Goal: Transaction & Acquisition: Subscribe to service/newsletter

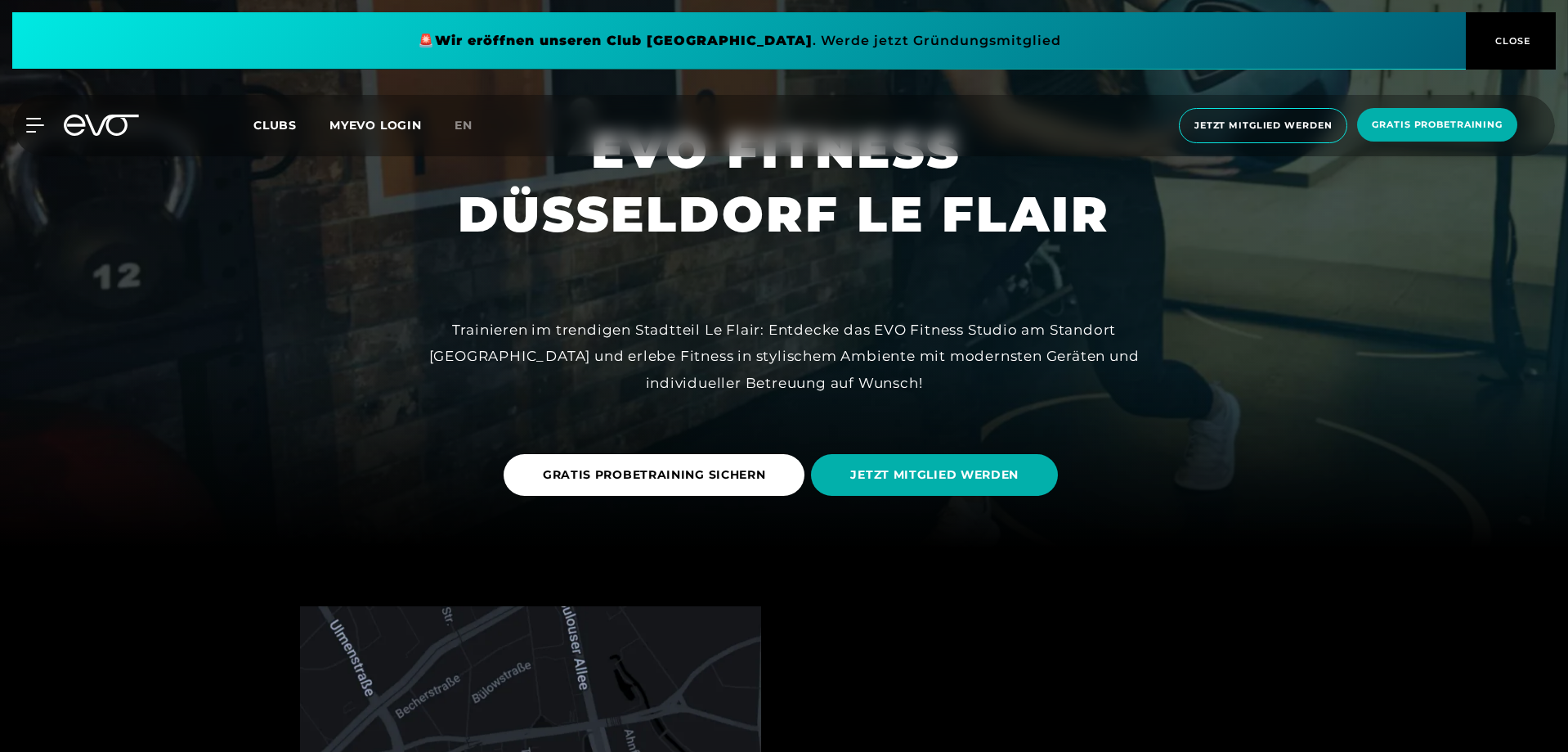
scroll to position [246, 0]
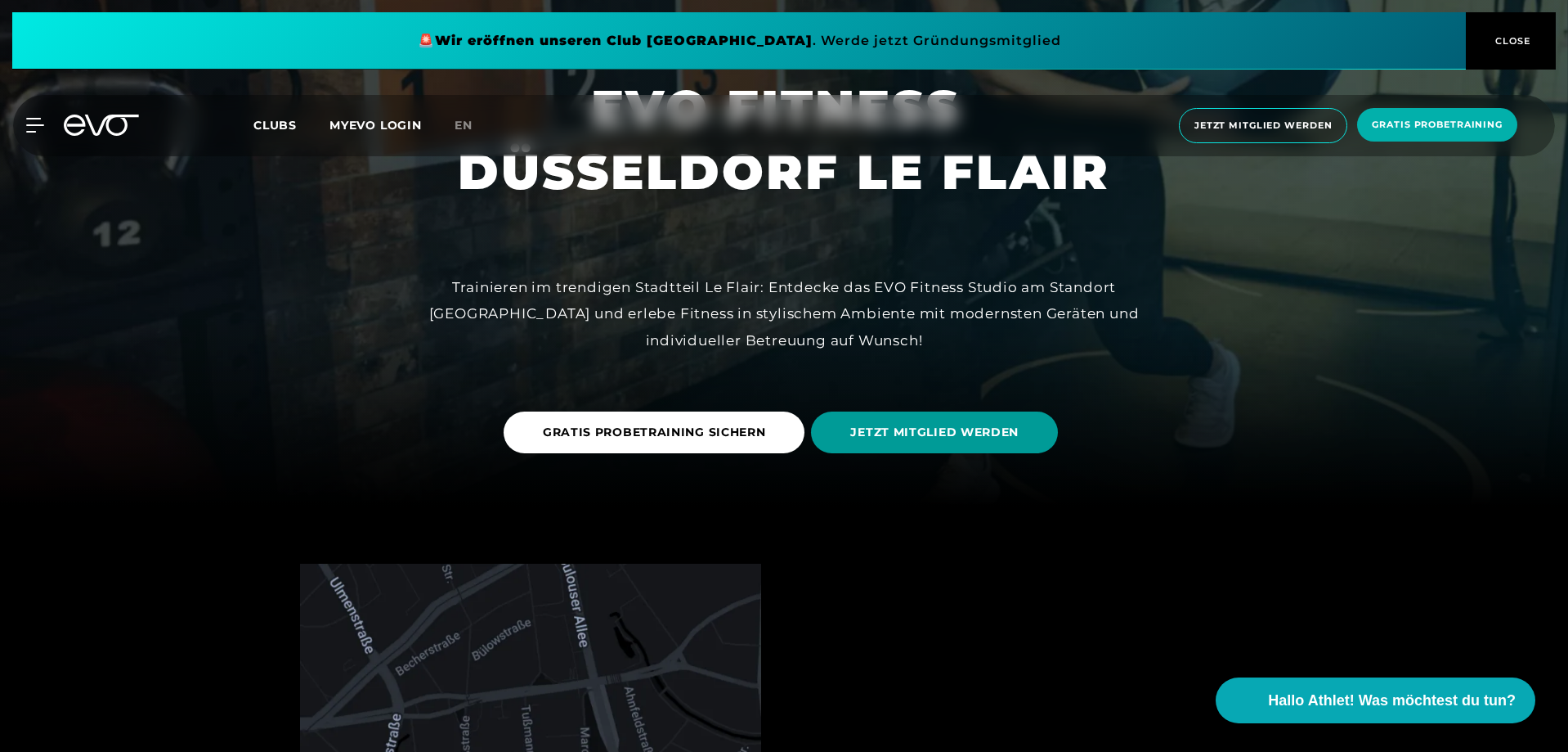
click at [994, 448] on span "JETZT MITGLIED WERDEN" at bounding box center [934, 432] width 247 height 41
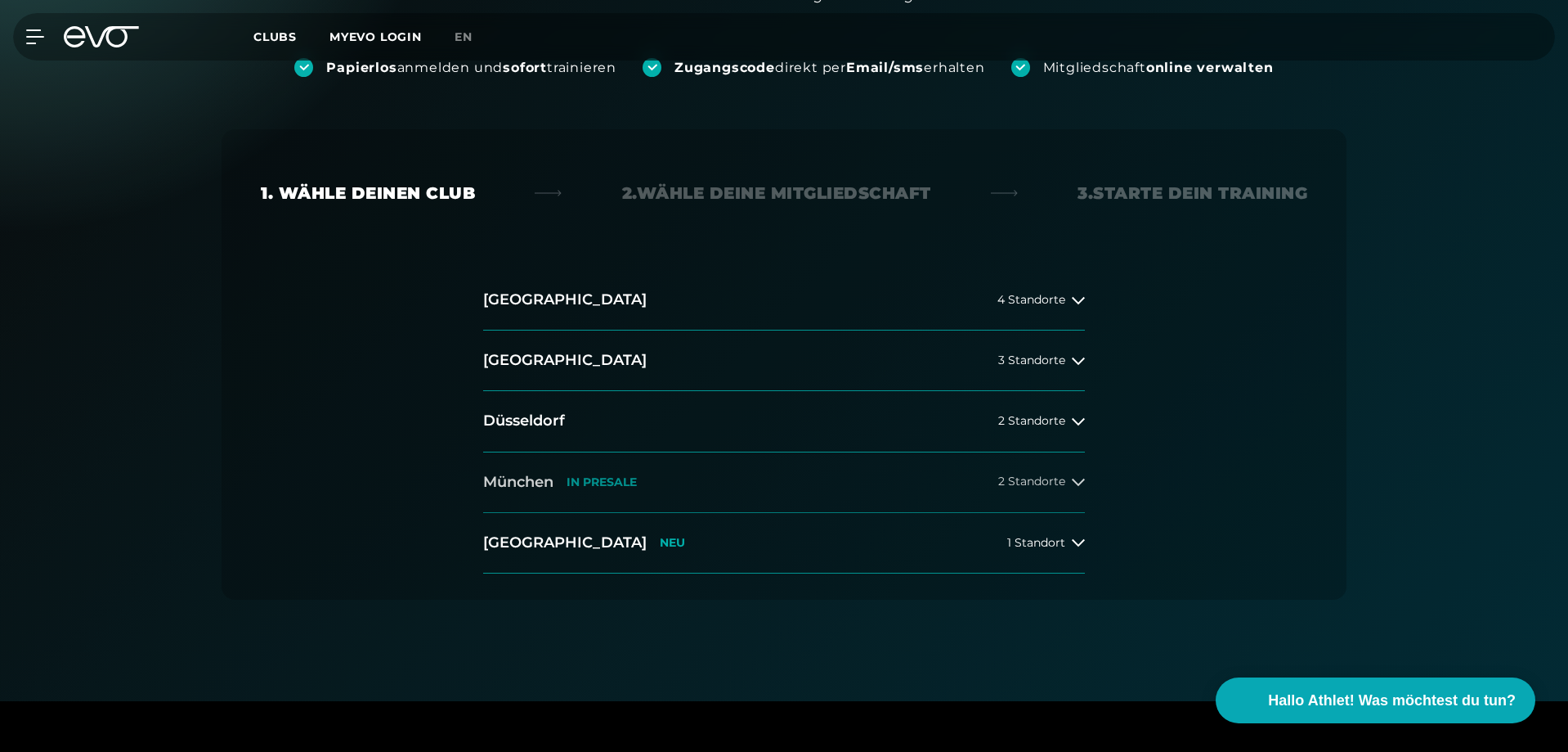
scroll to position [246, 0]
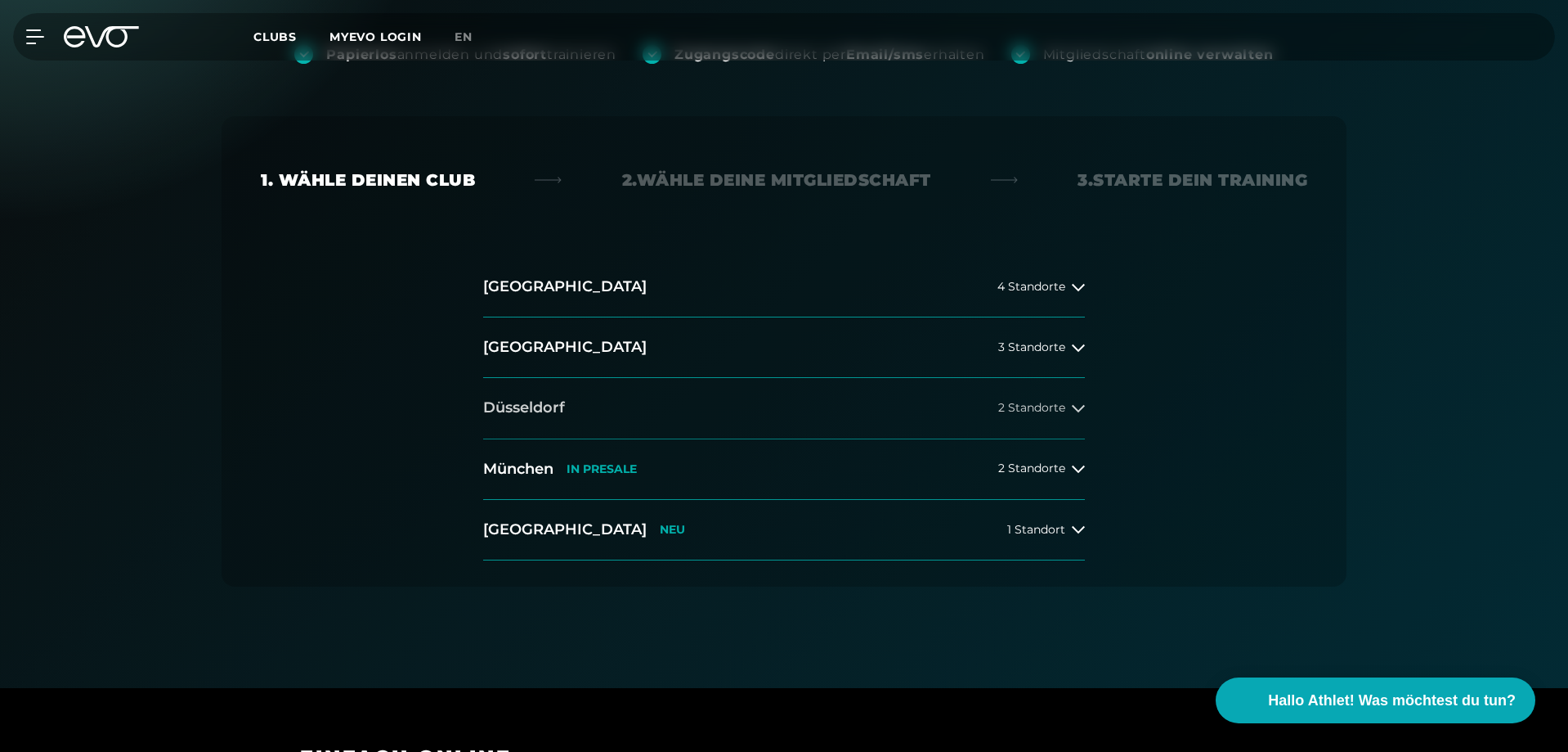
click at [922, 427] on button "[GEOGRAPHIC_DATA] 2 Standorte" at bounding box center [784, 407] width 601 height 60
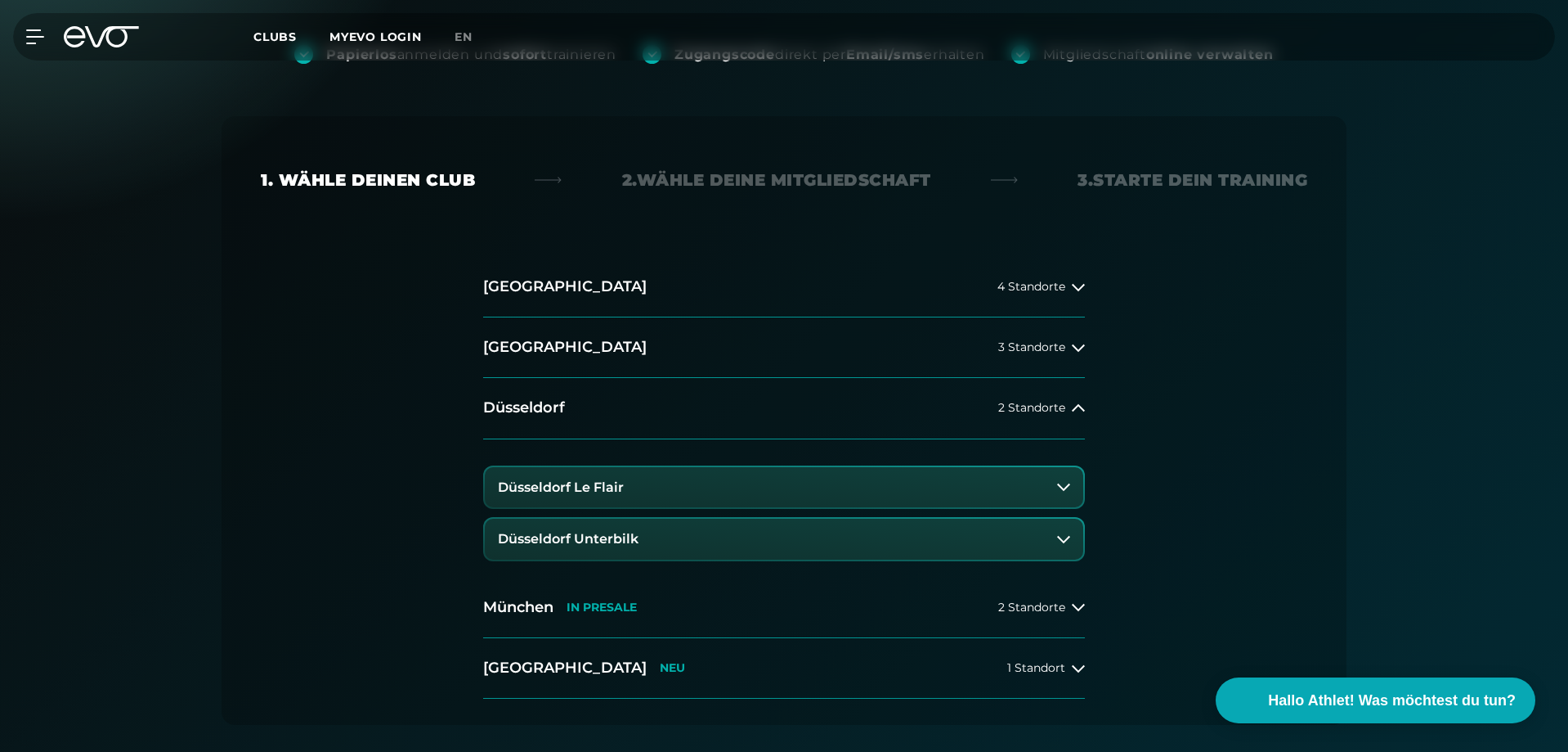
click at [659, 482] on button "Düsseldorf Le Flair" at bounding box center [784, 487] width 599 height 40
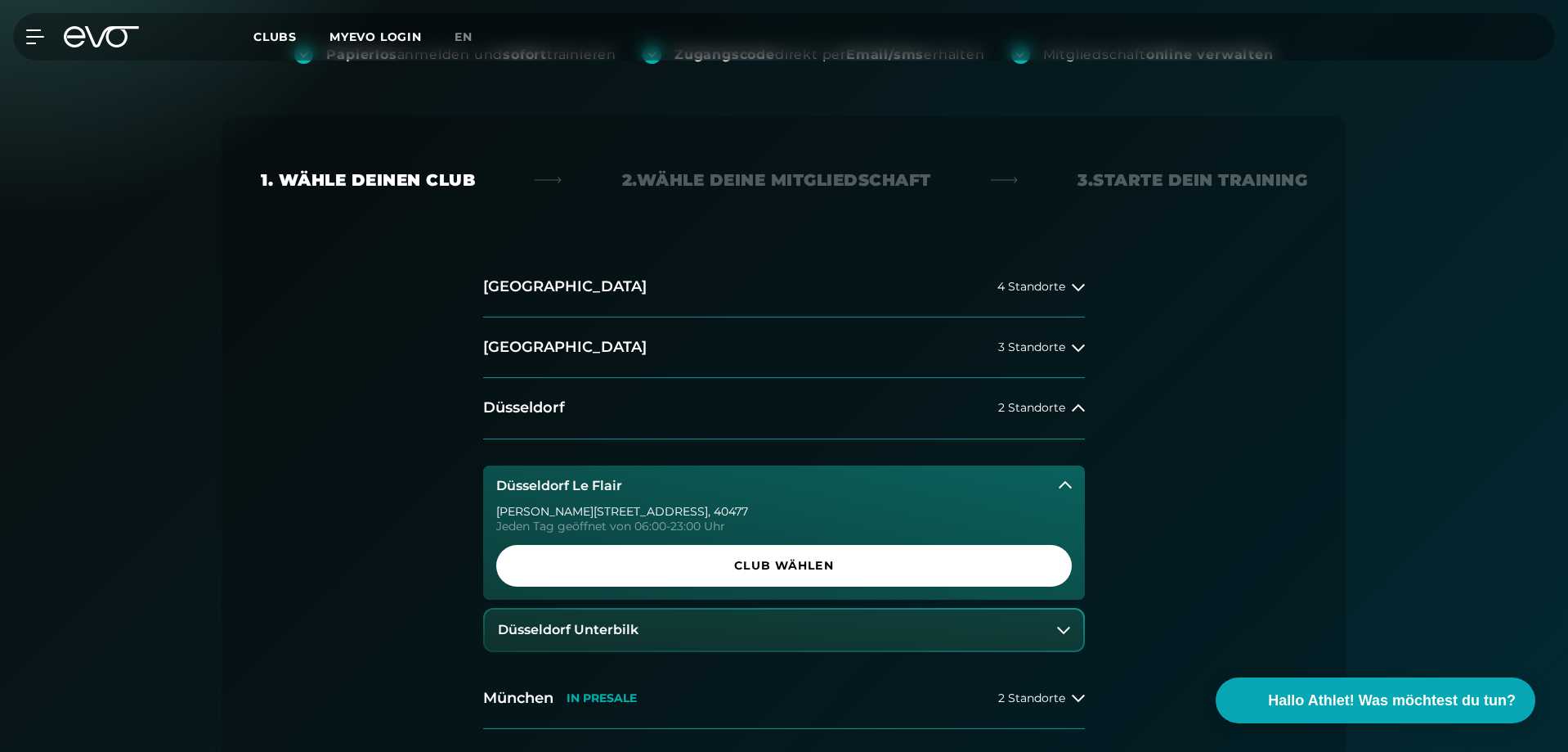
click at [817, 565] on span "Club wählen" at bounding box center [784, 565] width 497 height 17
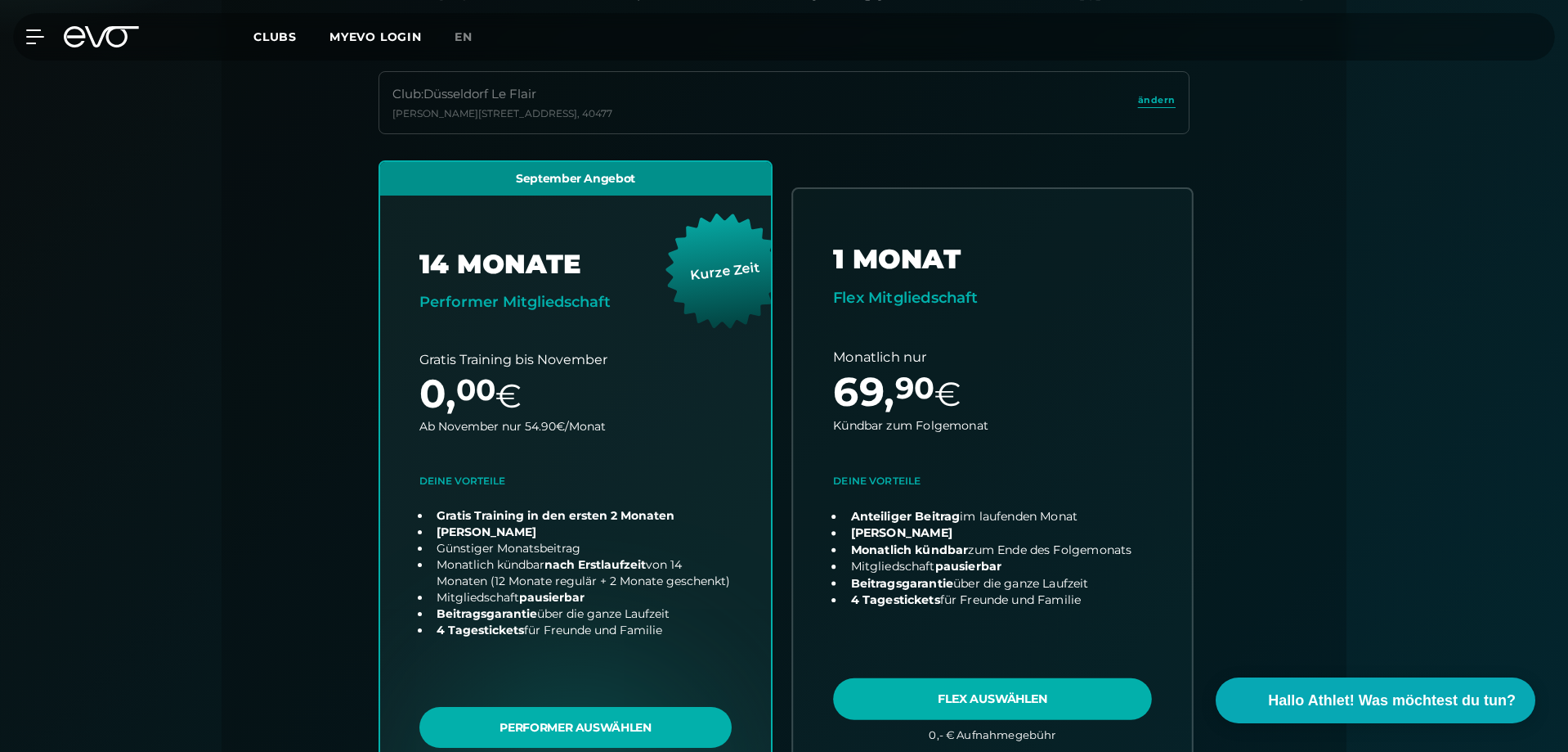
scroll to position [525, 0]
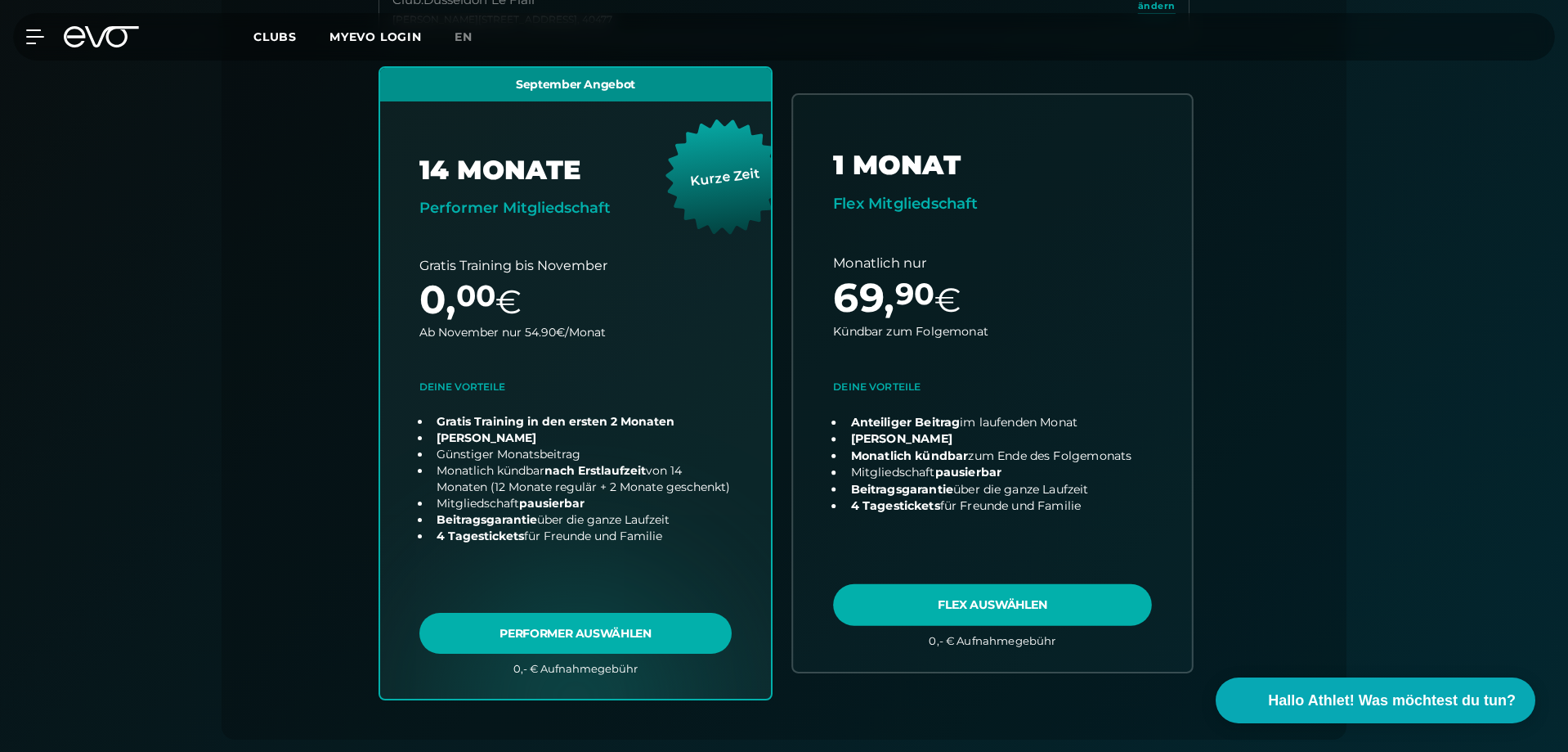
click at [994, 378] on link "choose plan" at bounding box center [993, 383] width 399 height 576
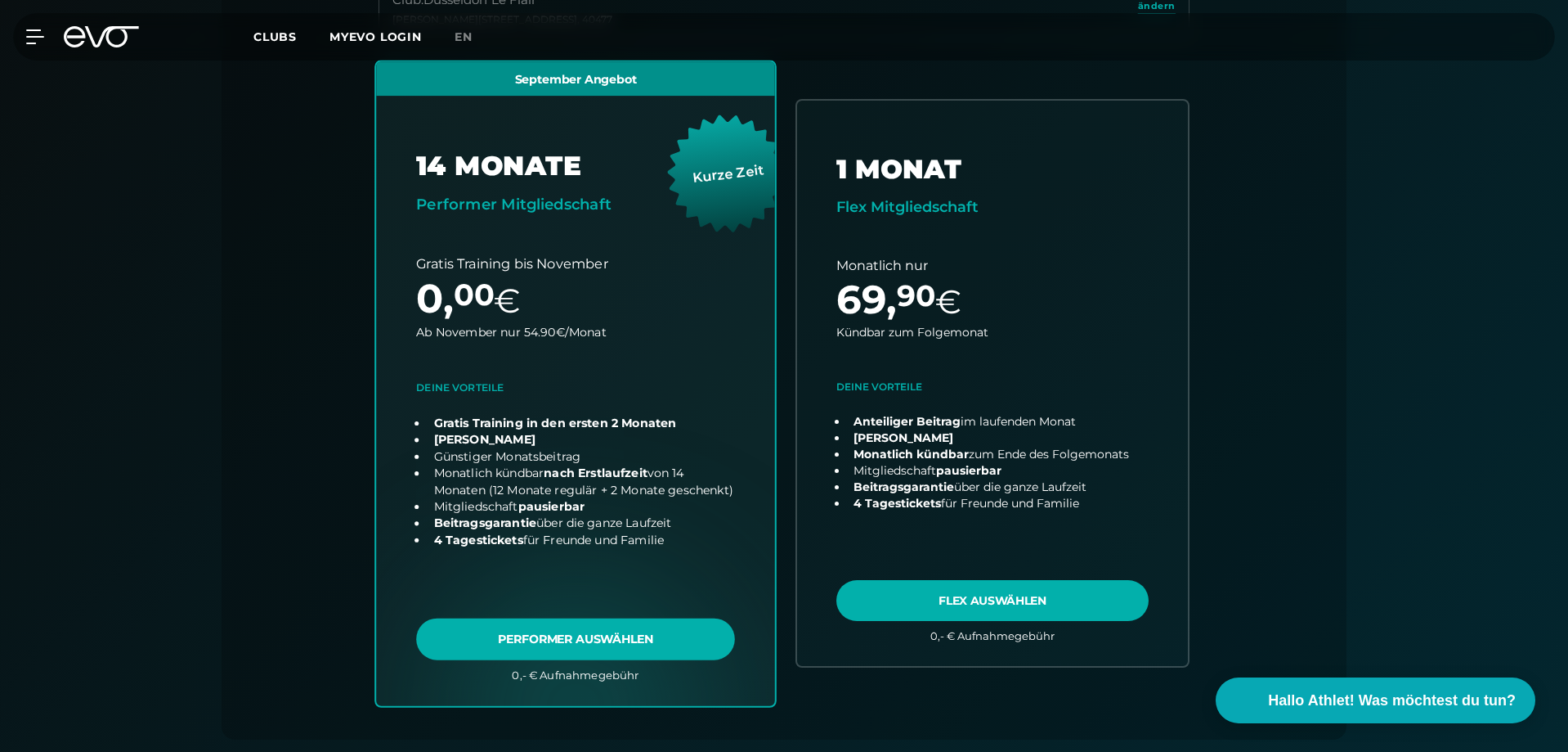
click at [649, 263] on link "choose plan" at bounding box center [575, 383] width 399 height 644
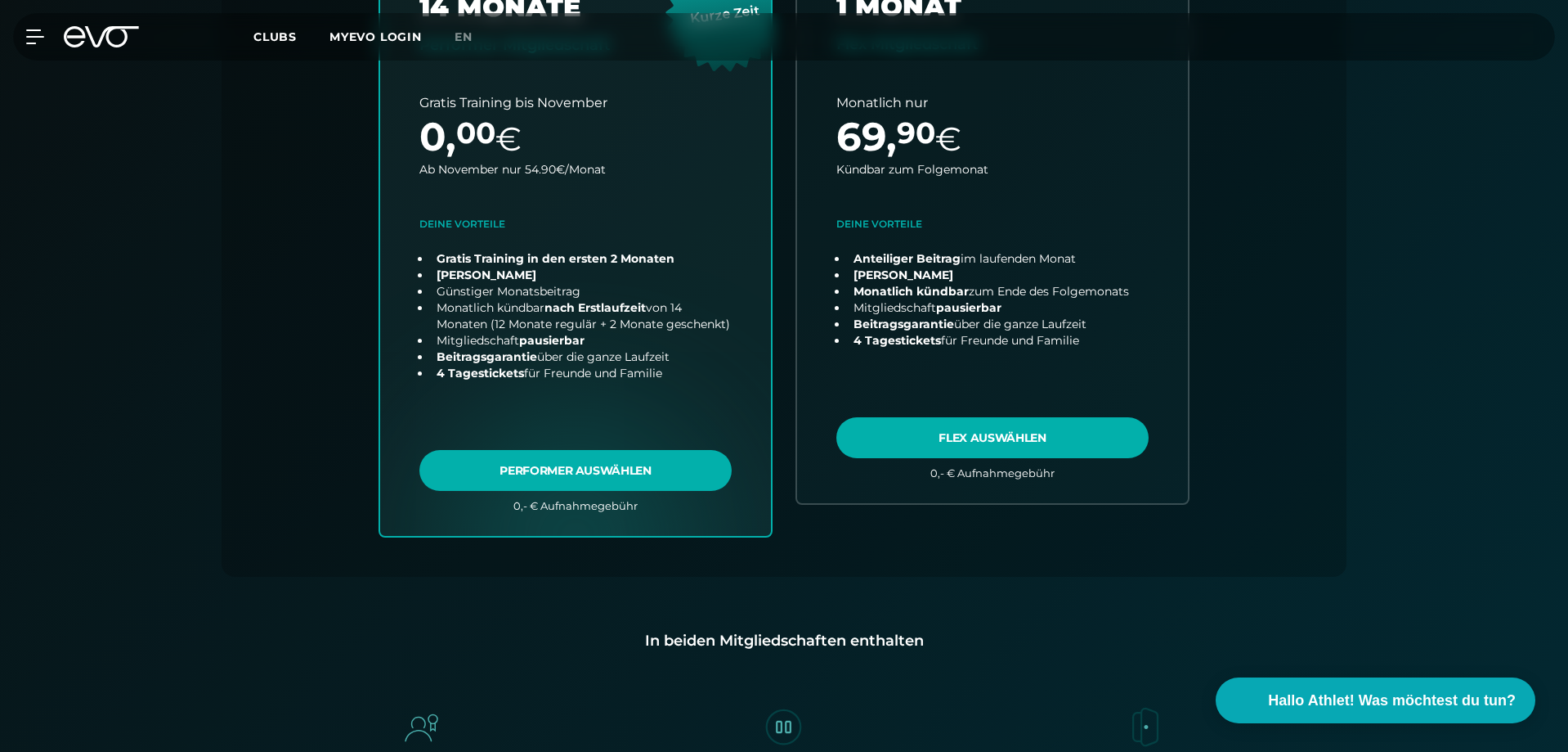
scroll to position [935, 0]
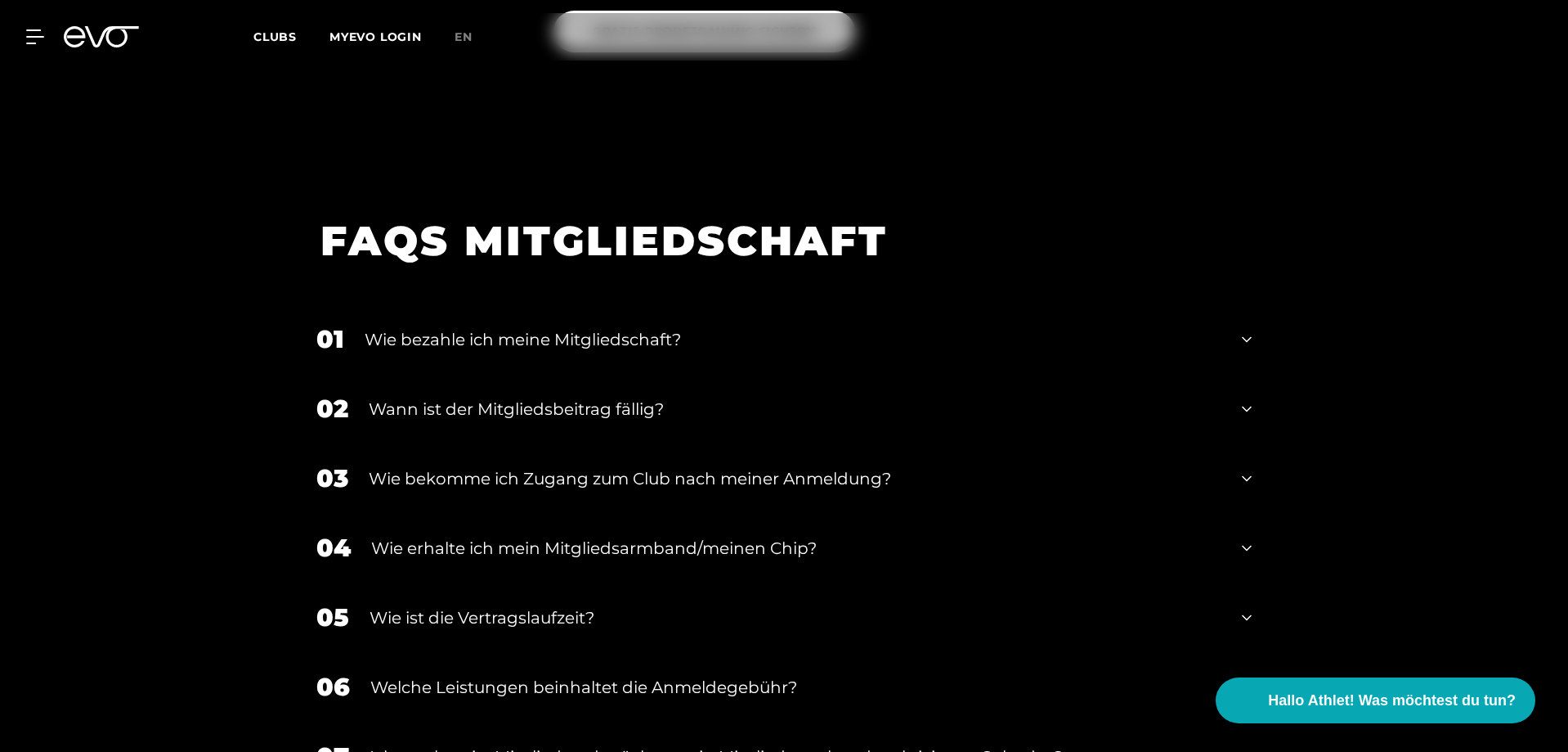
scroll to position [2735, 0]
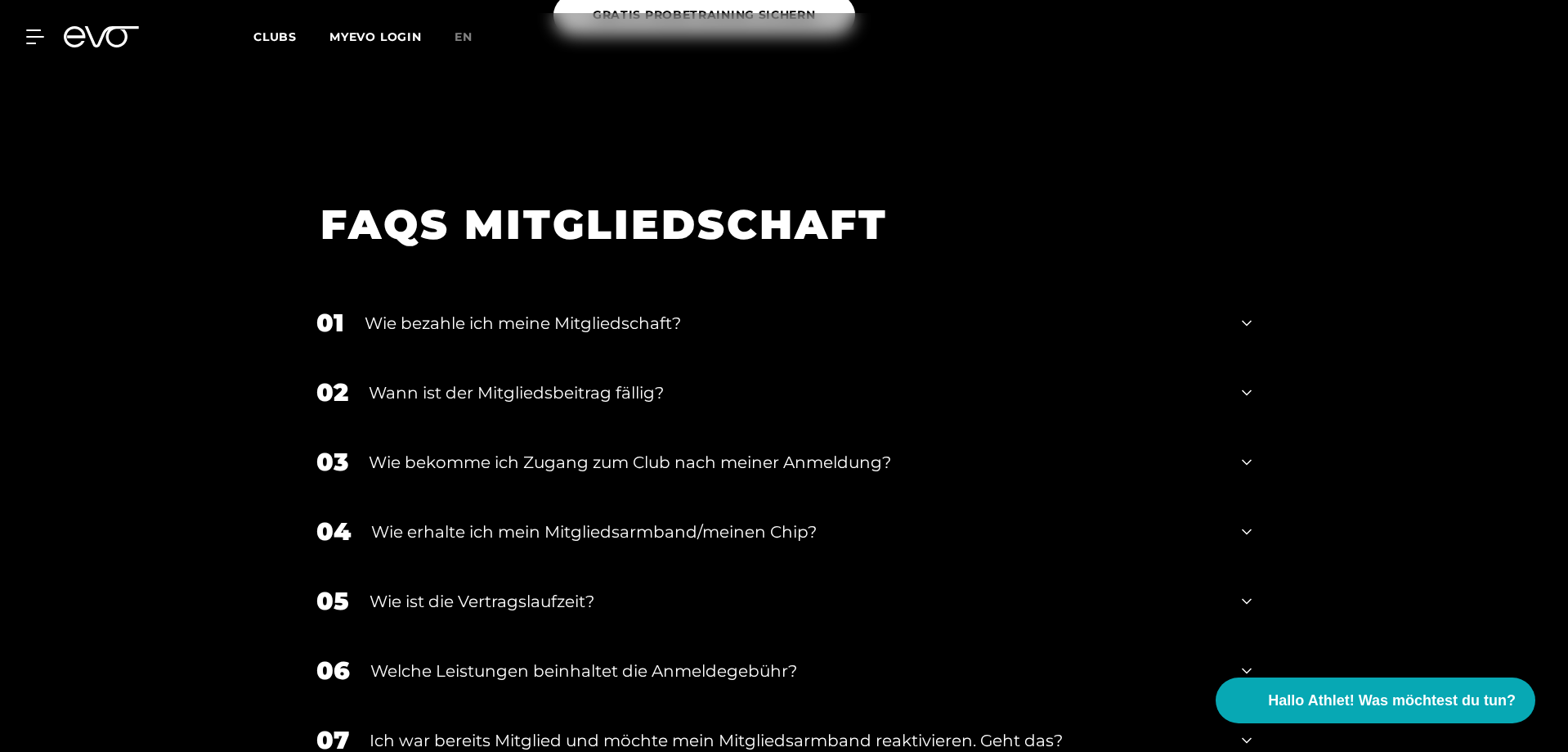
drag, startPoint x: 1050, startPoint y: 292, endPoint x: 1067, endPoint y: 289, distance: 17.3
click at [1052, 311] on div "Wie bezahle ich meine Mitgliedschaft?" at bounding box center [793, 323] width 857 height 24
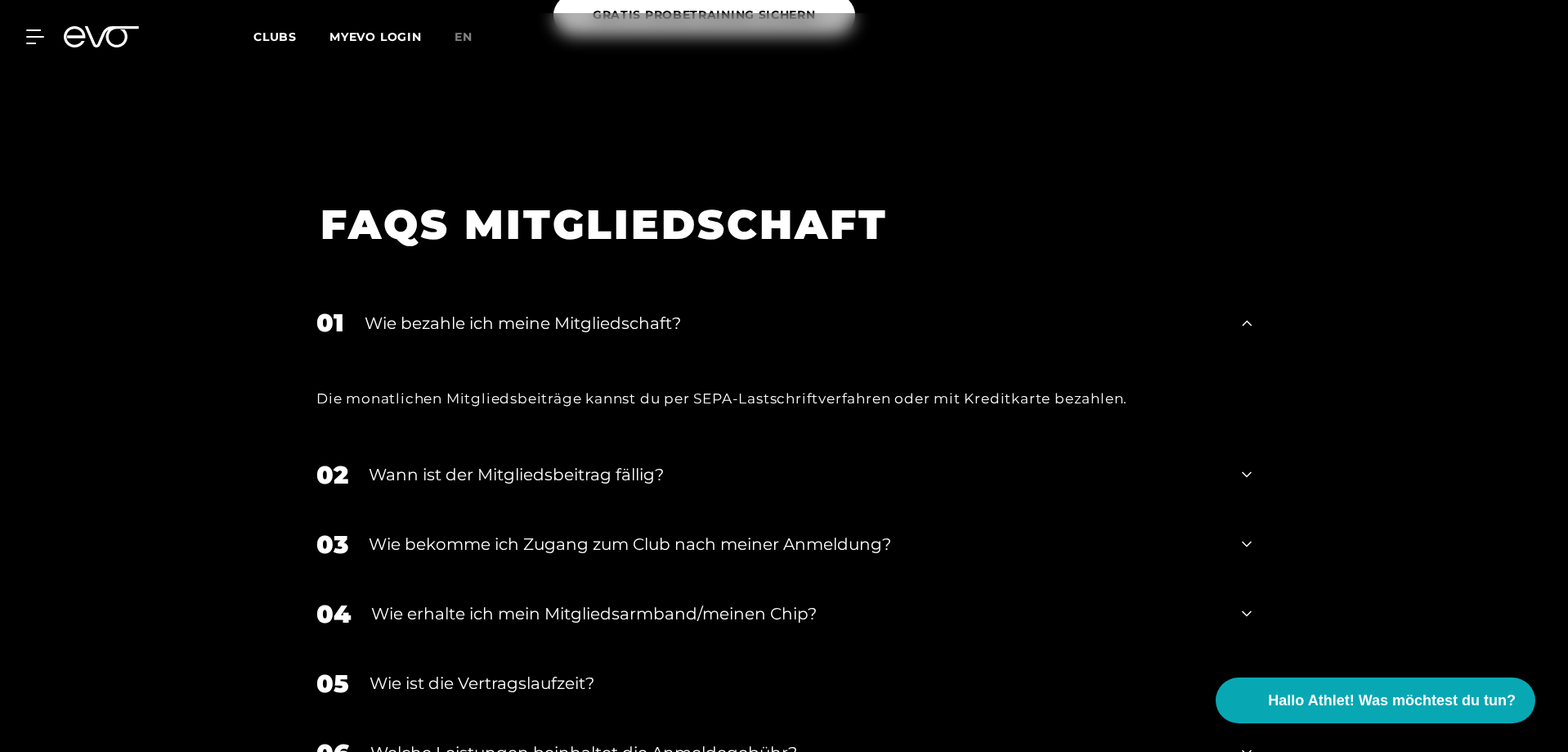
click at [1203, 311] on div "Wie bezahle ich meine Mitgliedschaft?" at bounding box center [793, 323] width 857 height 24
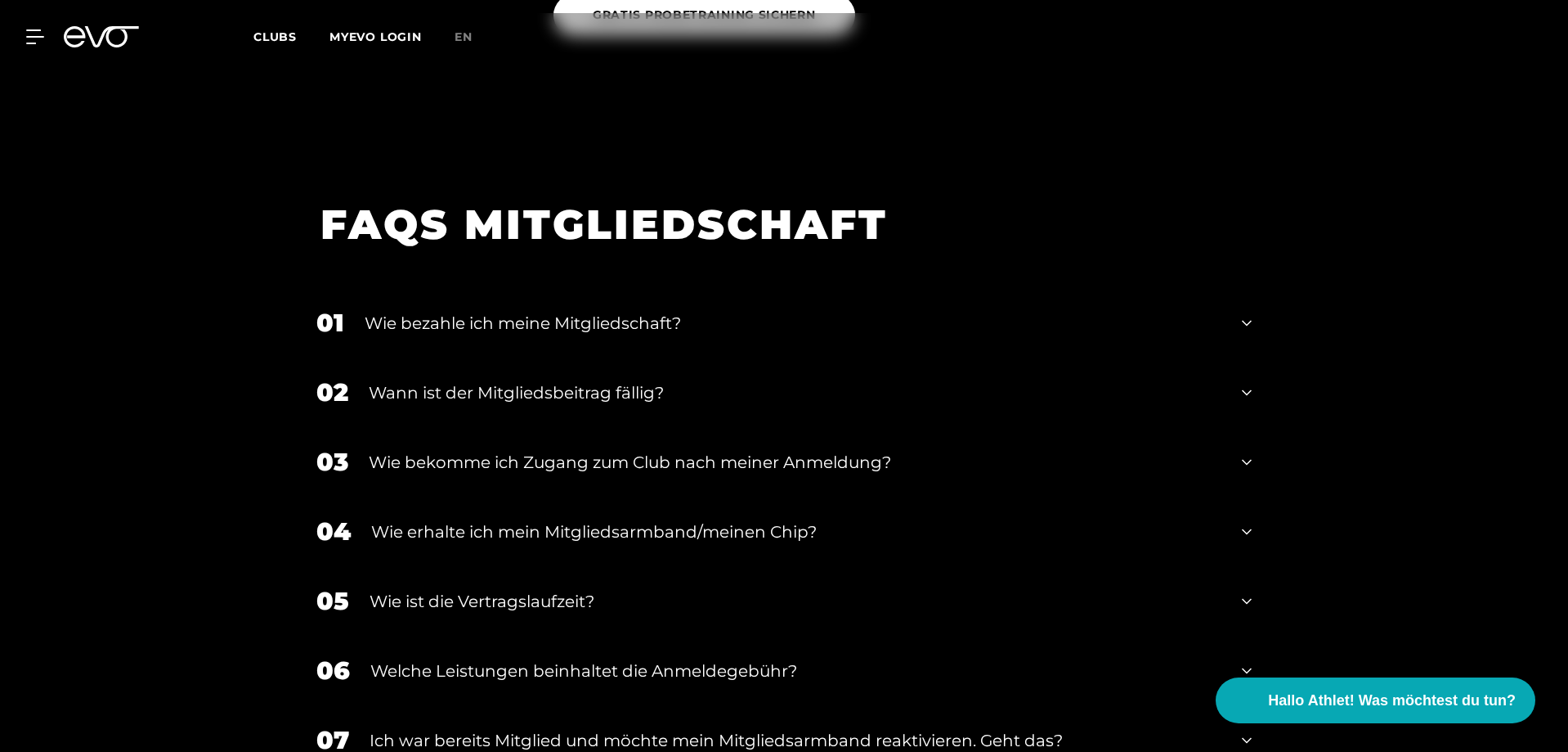
click at [732, 380] on div "Wann ist der Mitgliedsbeitrag fällig?" at bounding box center [795, 392] width 853 height 24
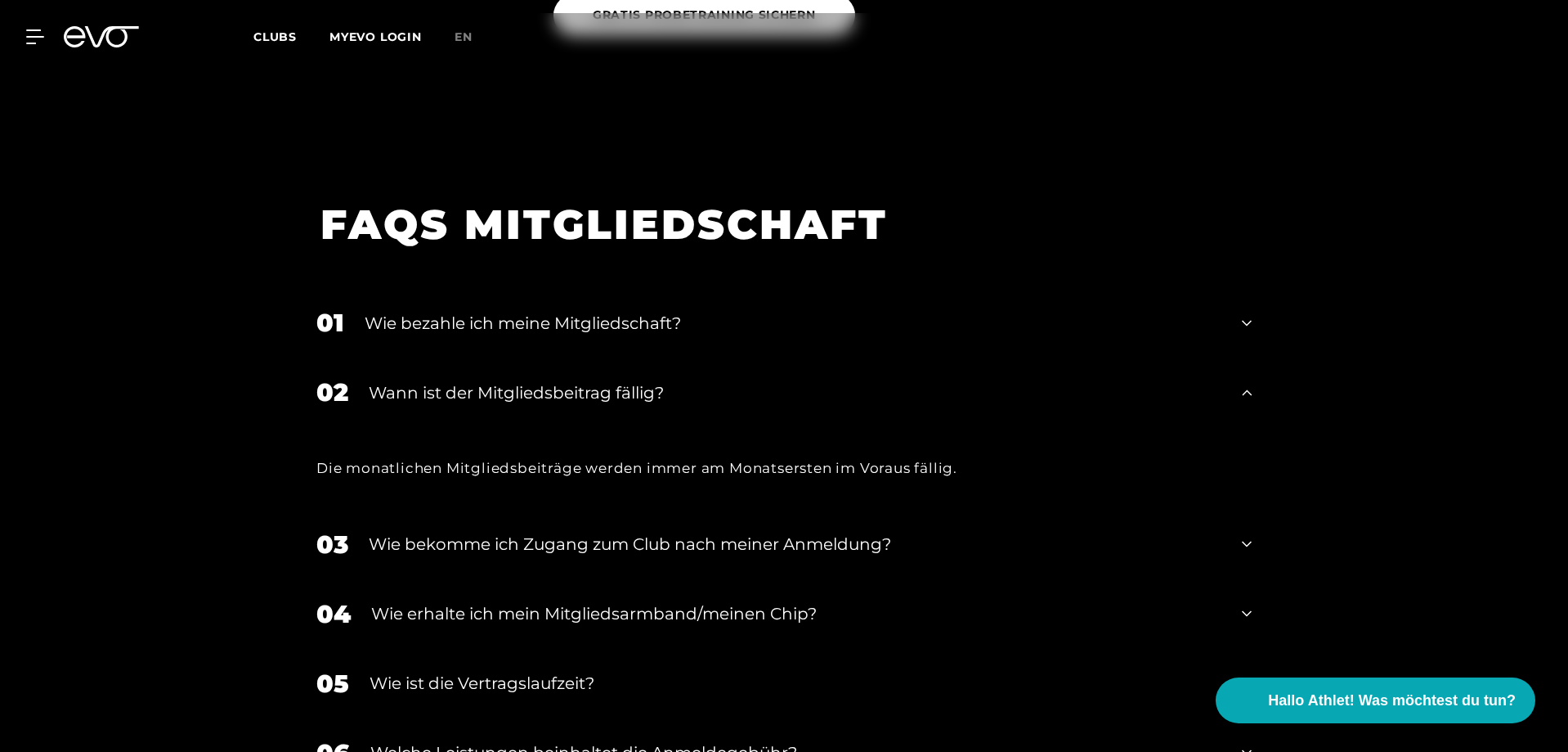
click at [733, 380] on div "Wann ist der Mitgliedsbeitrag fällig?" at bounding box center [795, 392] width 853 height 24
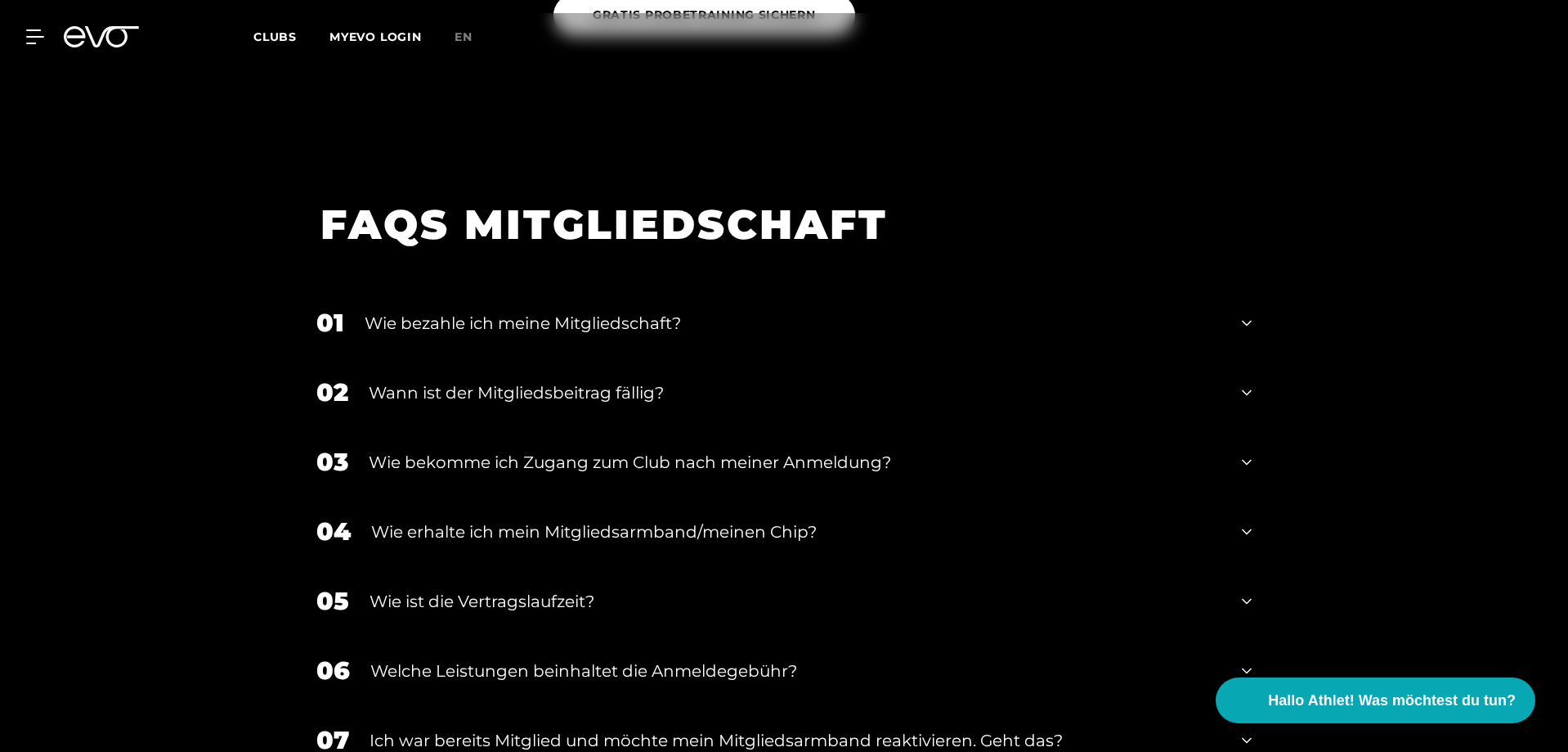
click at [762, 450] on div "Wie bekomme ich Zugang zum Club nach meiner Anmeldung?" at bounding box center [795, 461] width 853 height 24
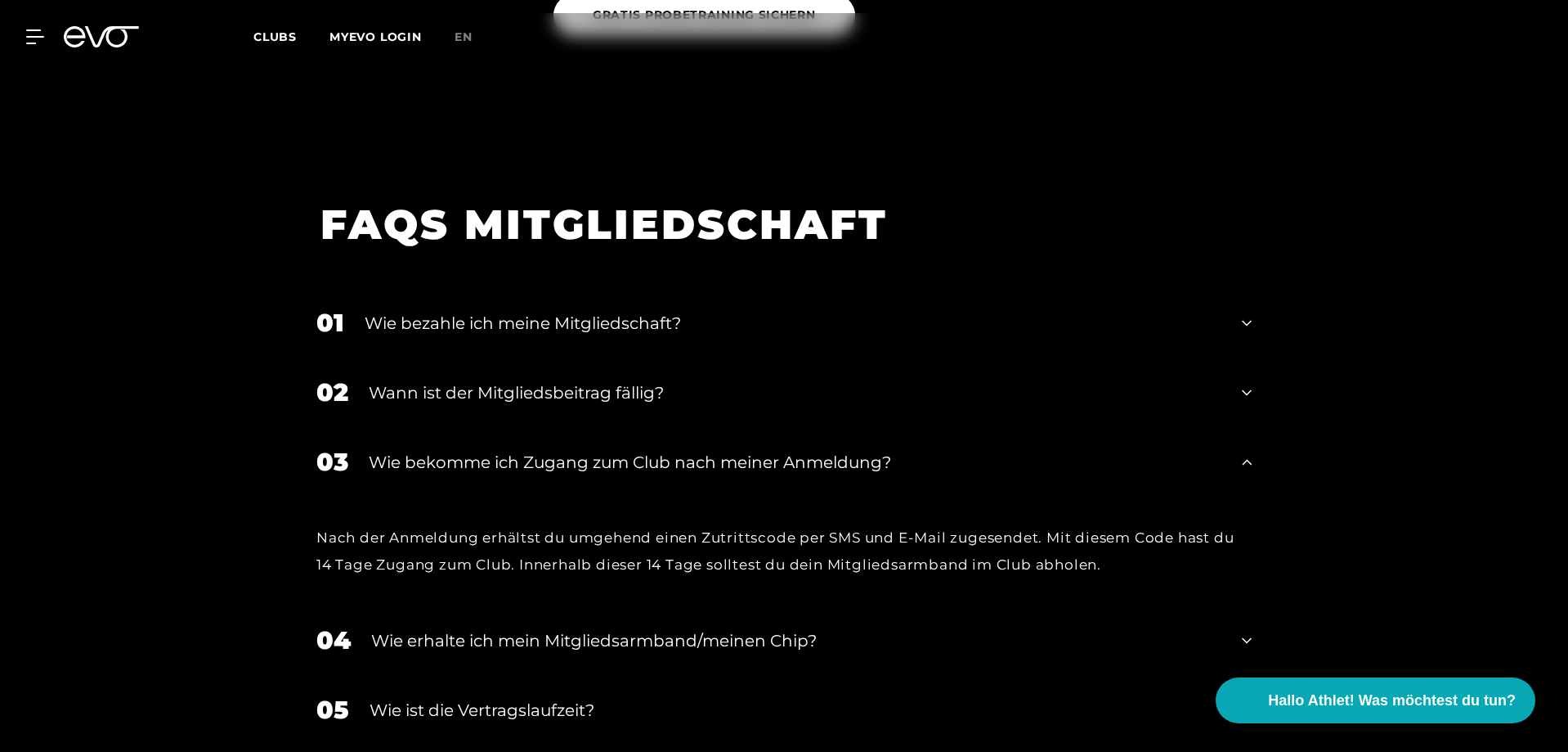
click at [913, 450] on div "Wie bekomme ich Zugang zum Club nach meiner Anmeldung?" at bounding box center [795, 461] width 853 height 24
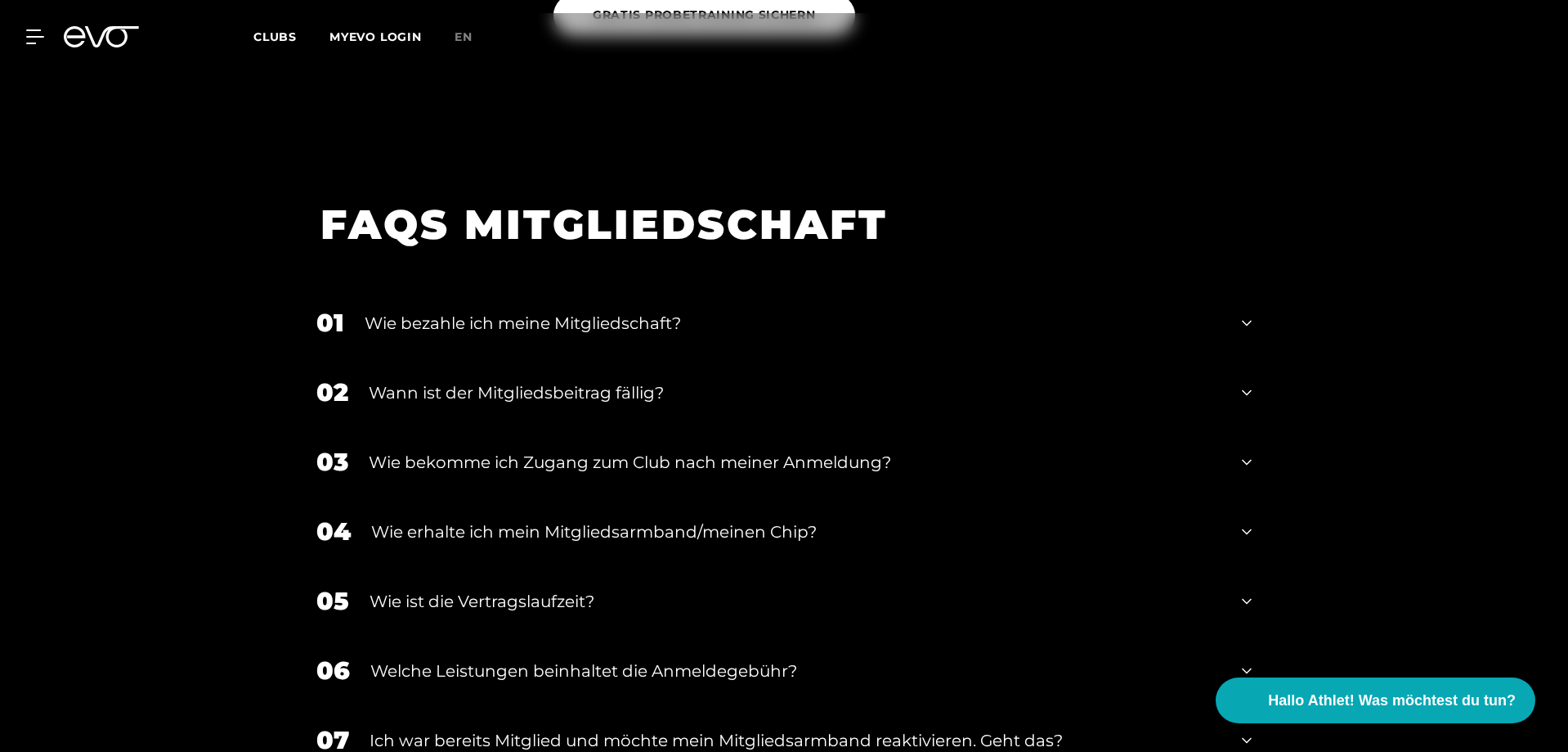
click at [881, 520] on div "Wie erhalte ich mein Mitgliedsarmband/meinen Chip?" at bounding box center [797, 532] width 851 height 24
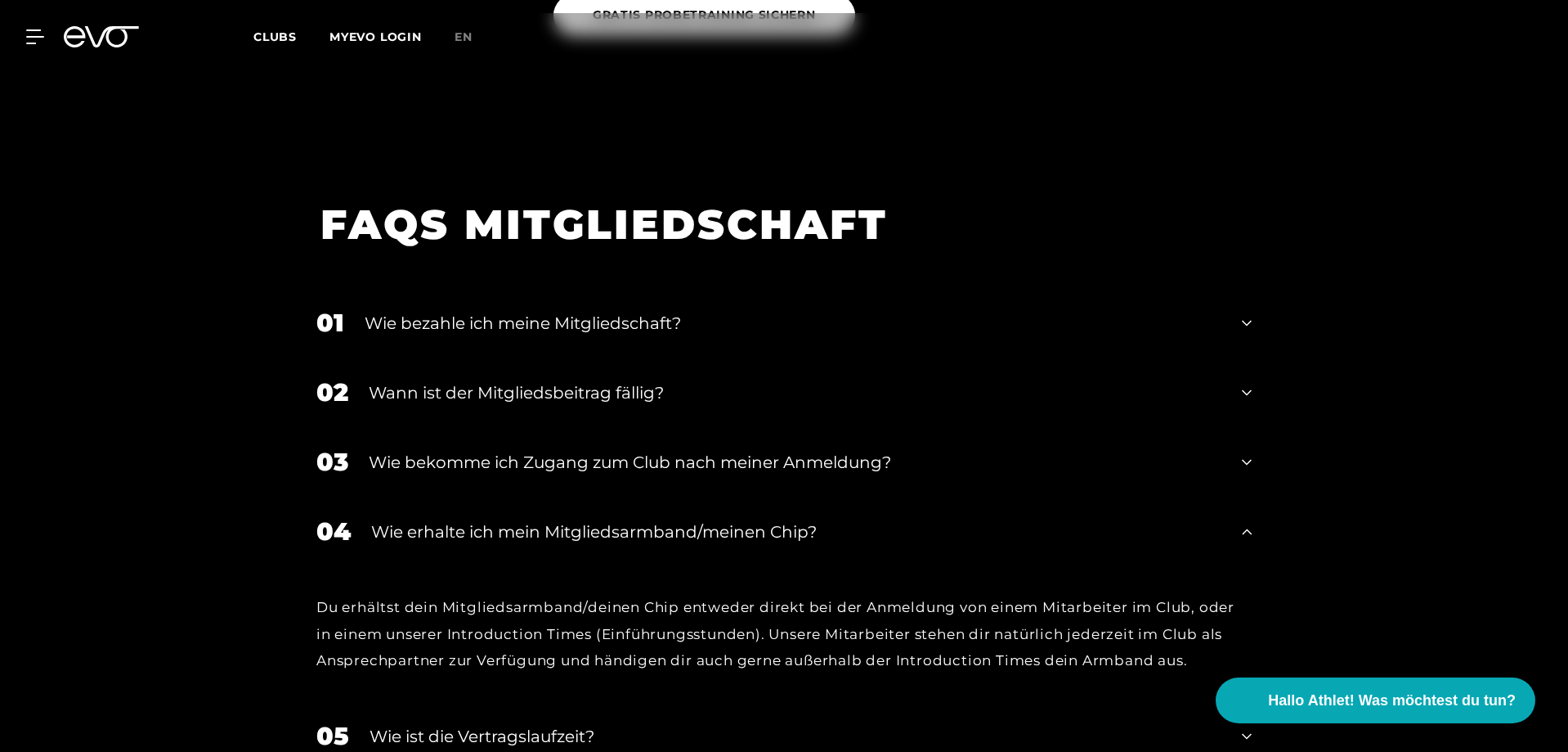
click at [880, 520] on div "Wie erhalte ich mein Mitgliedsarmband/meinen Chip?" at bounding box center [797, 532] width 851 height 24
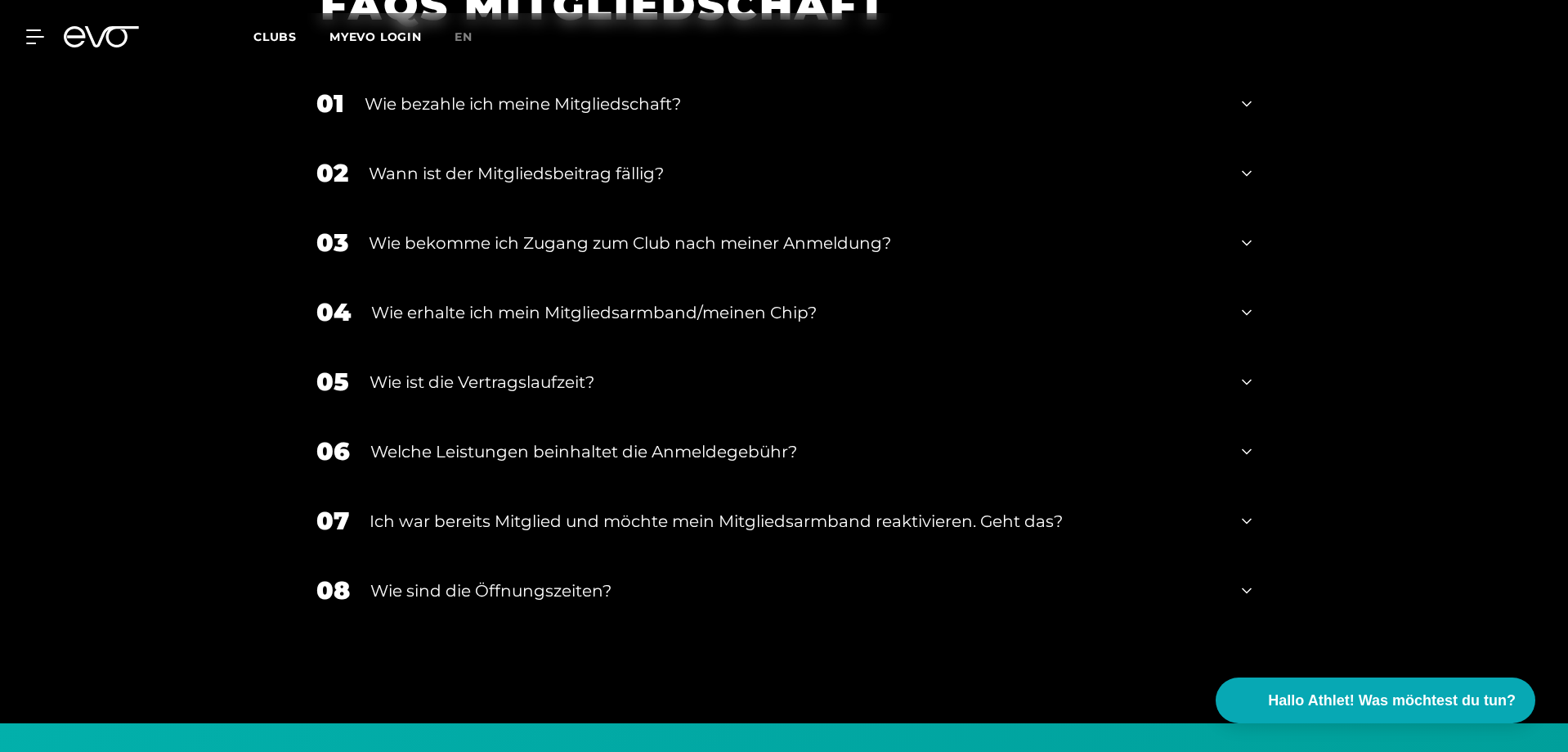
scroll to position [2979, 0]
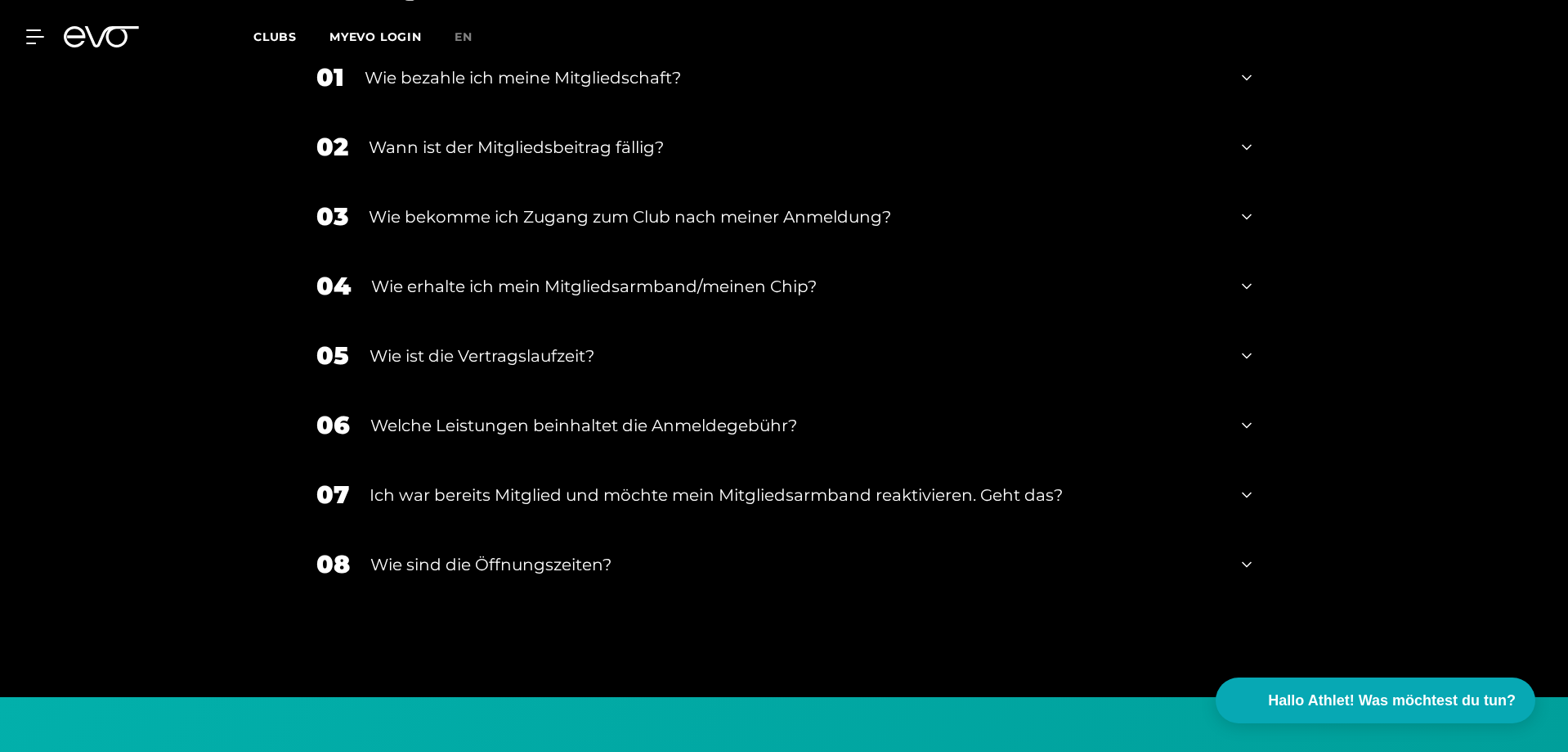
click at [824, 414] on div "06 Welche Leistungen beinhaltet die Anmeldegebühr?" at bounding box center [784, 425] width 968 height 69
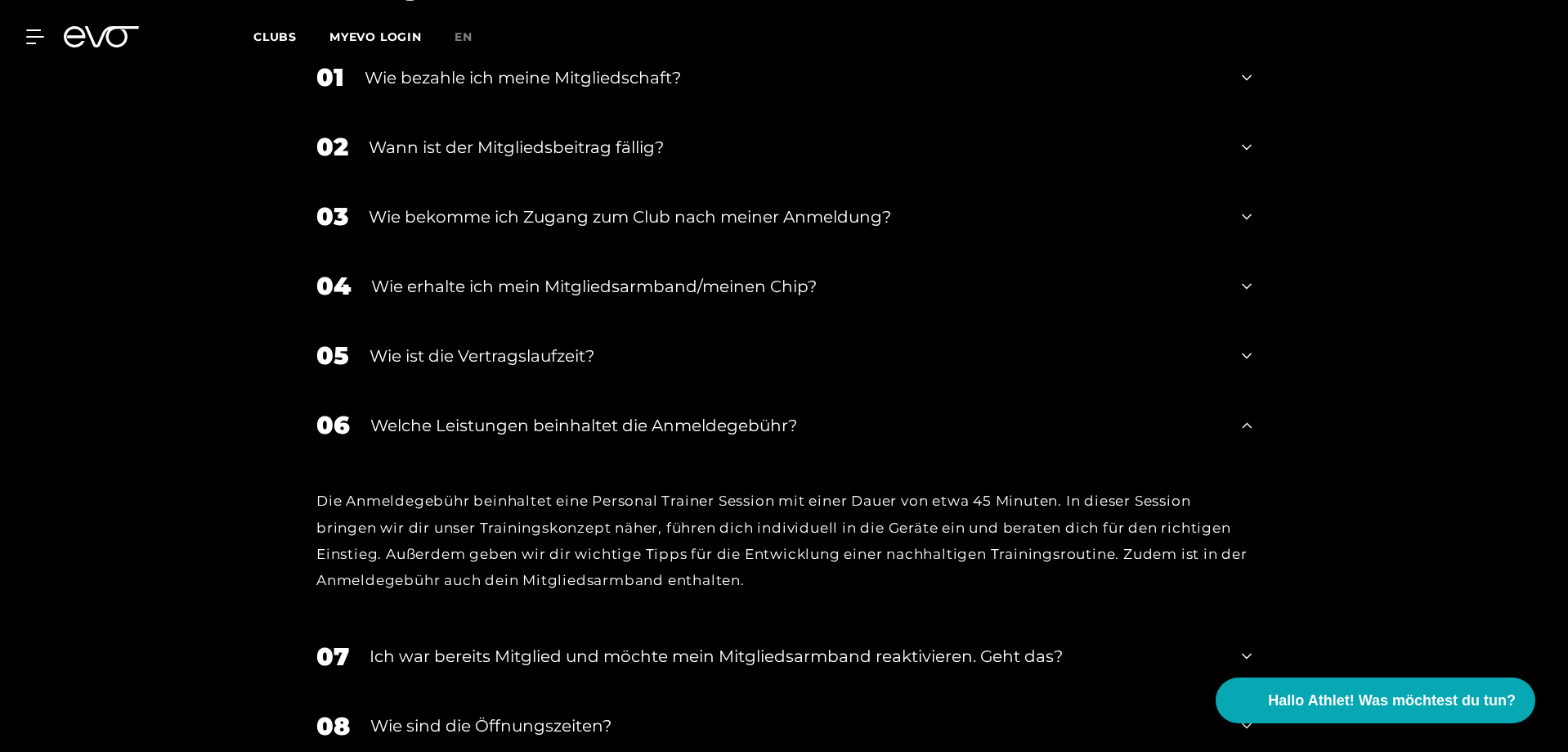
click at [825, 413] on div "Welche Leistungen beinhaltet die Anmeldegebühr?" at bounding box center [796, 425] width 851 height 24
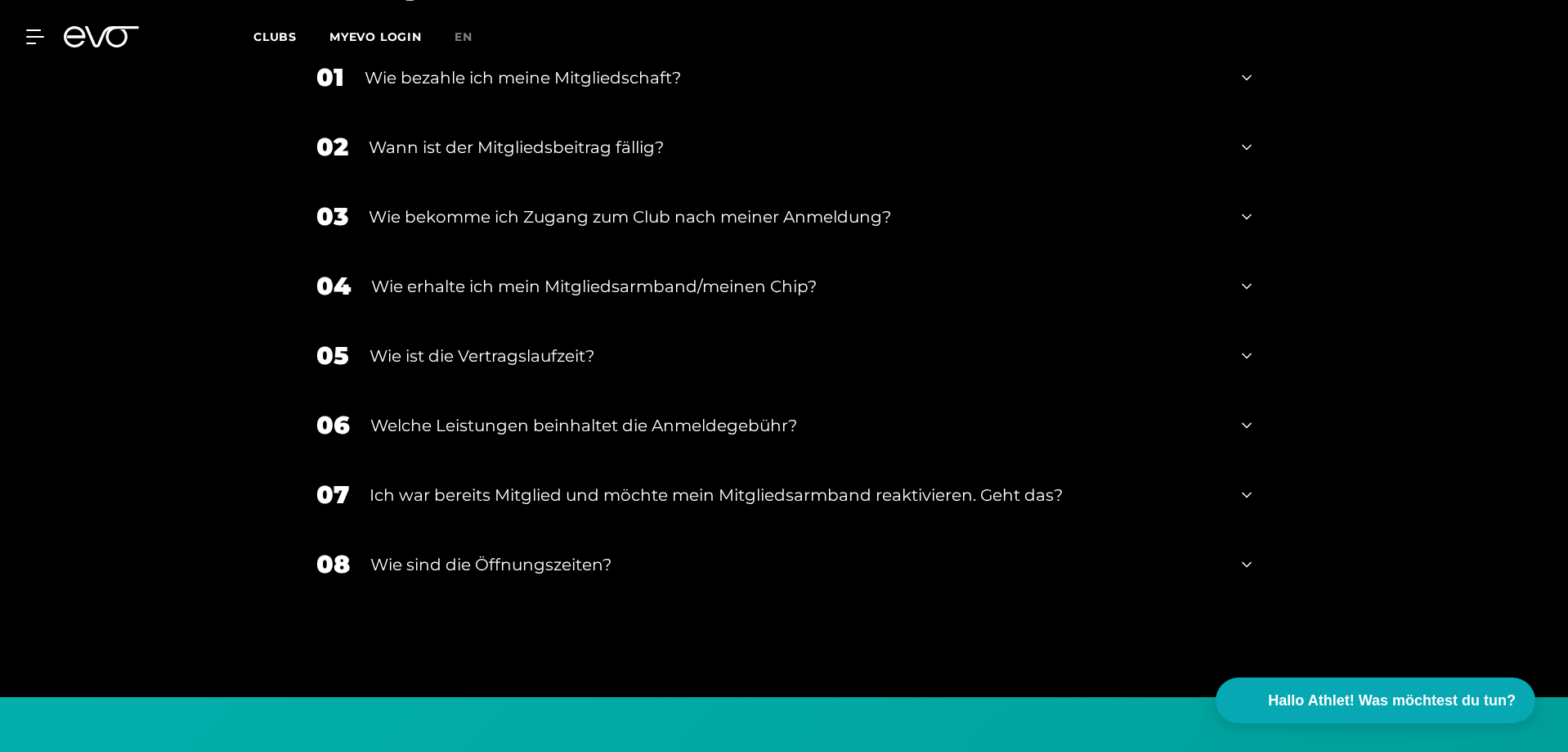
click at [823, 483] on div "Ich war bereits Mitglied und möchte mein Mitgliedsarmband reaktivieren. Geht da…" at bounding box center [796, 495] width 852 height 24
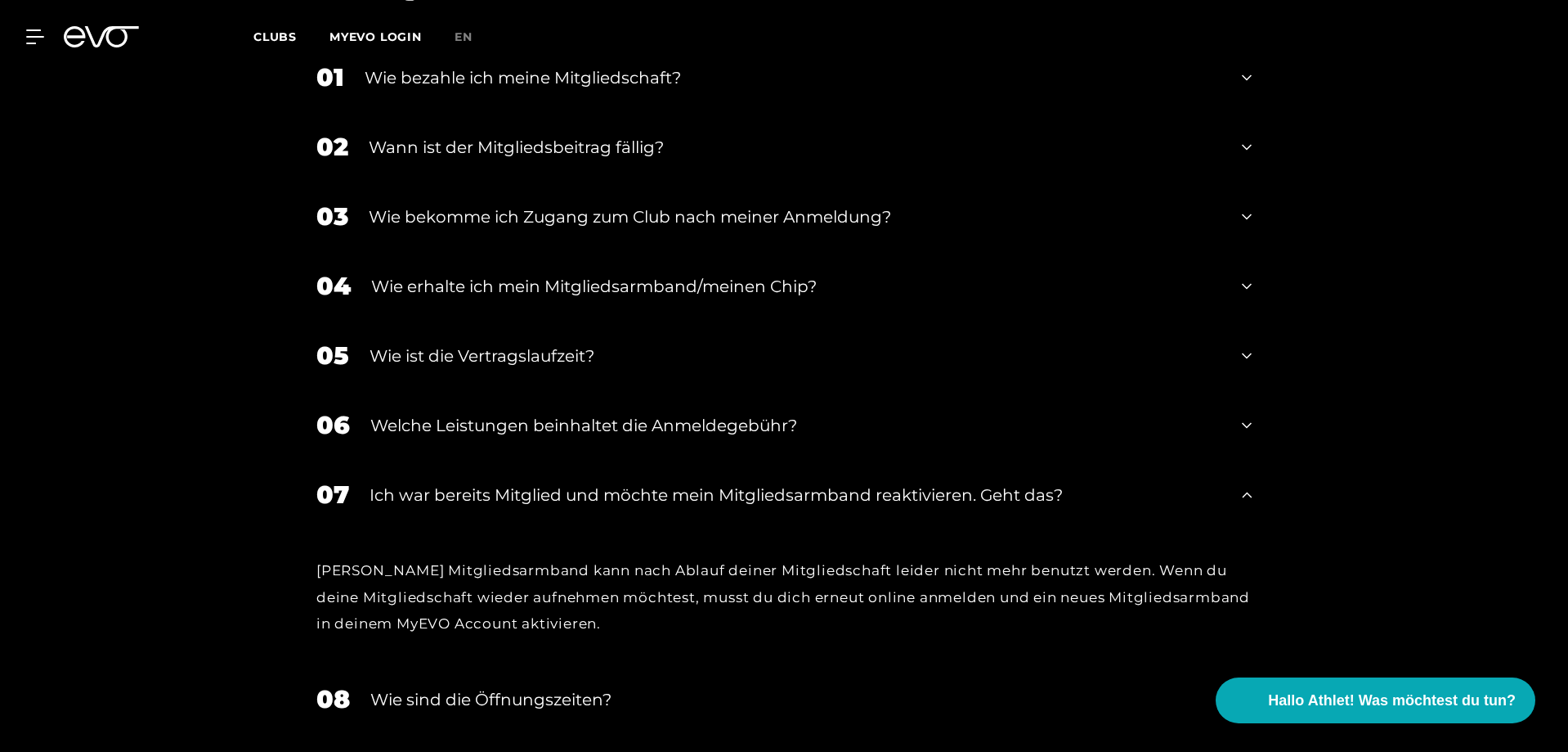
click at [816, 483] on div "Ich war bereits Mitglied und möchte mein Mitgliedsarmband reaktivieren. Geht da…" at bounding box center [796, 495] width 852 height 24
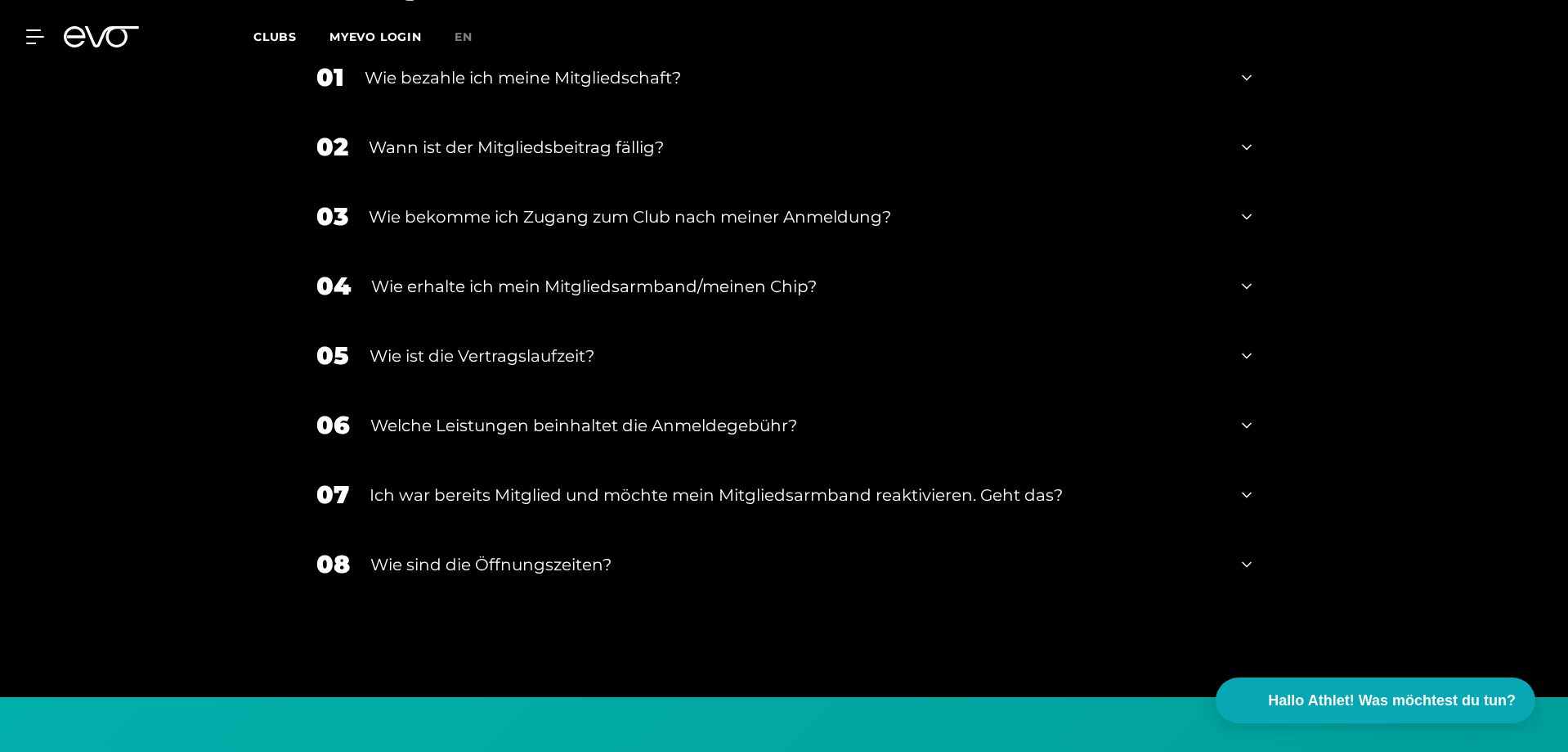
click at [784, 552] on div "Wie sind die Öffnungszeiten?" at bounding box center [796, 564] width 851 height 24
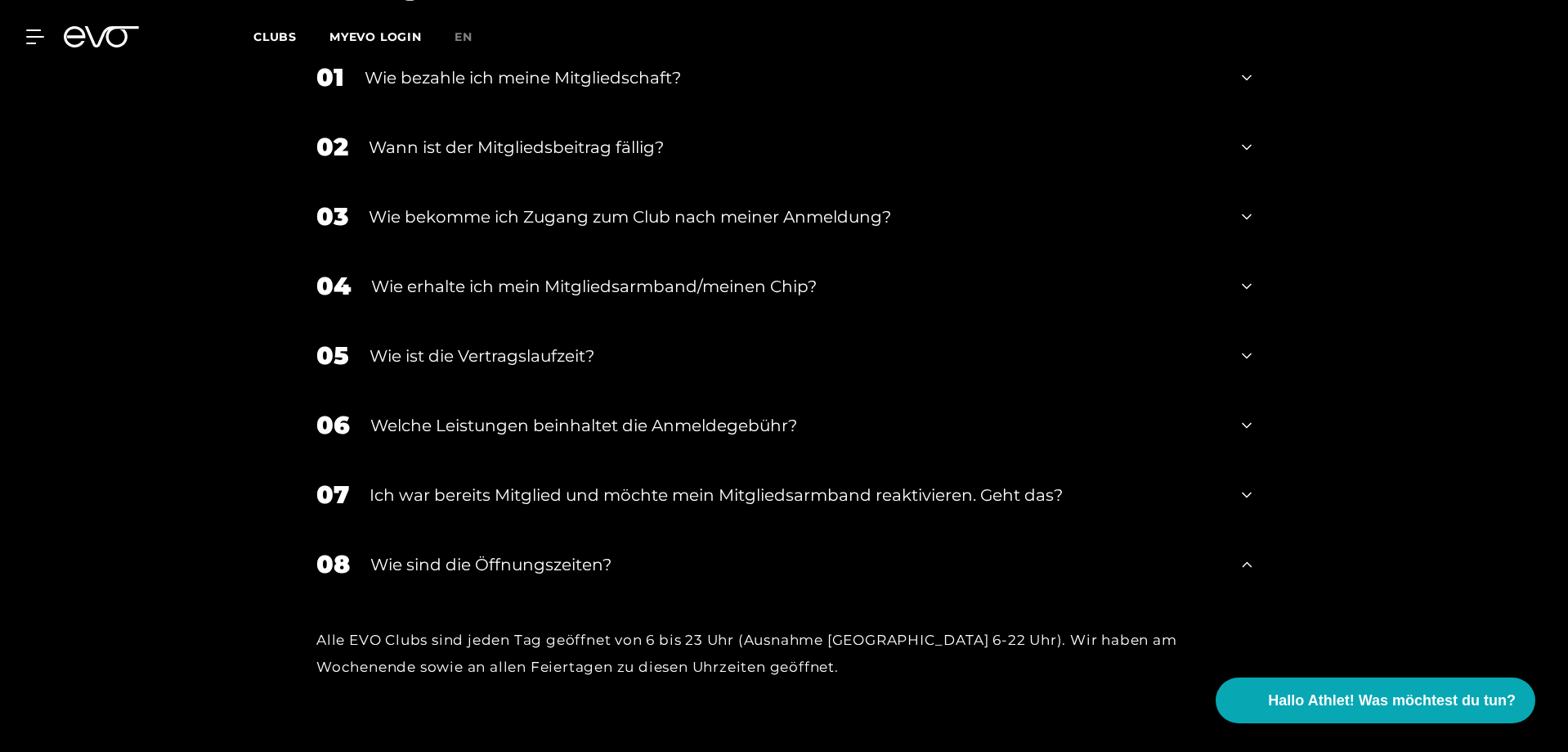
click at [744, 560] on div "08 Wie sind die Öffnungszeiten?" at bounding box center [784, 563] width 968 height 69
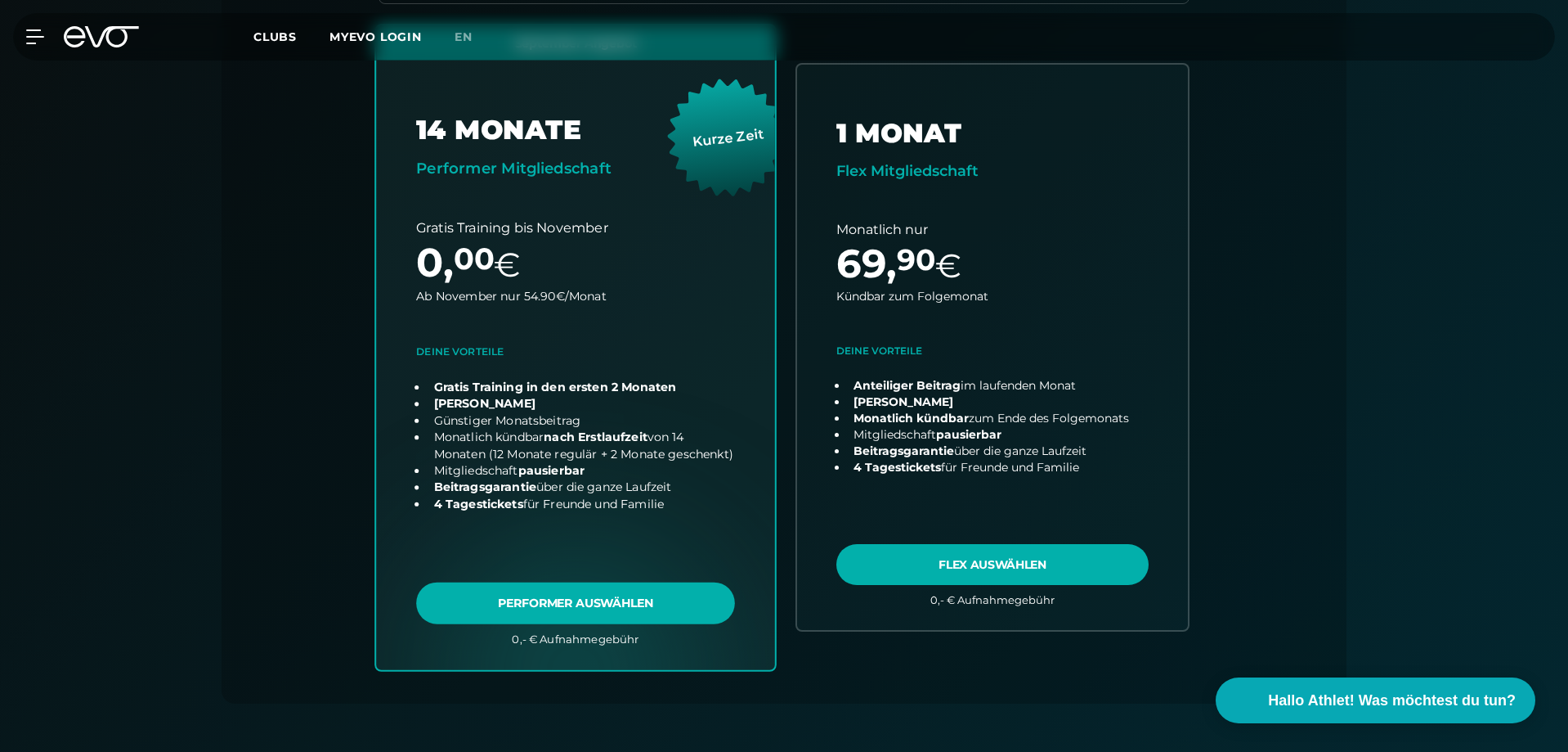
scroll to position [471, 0]
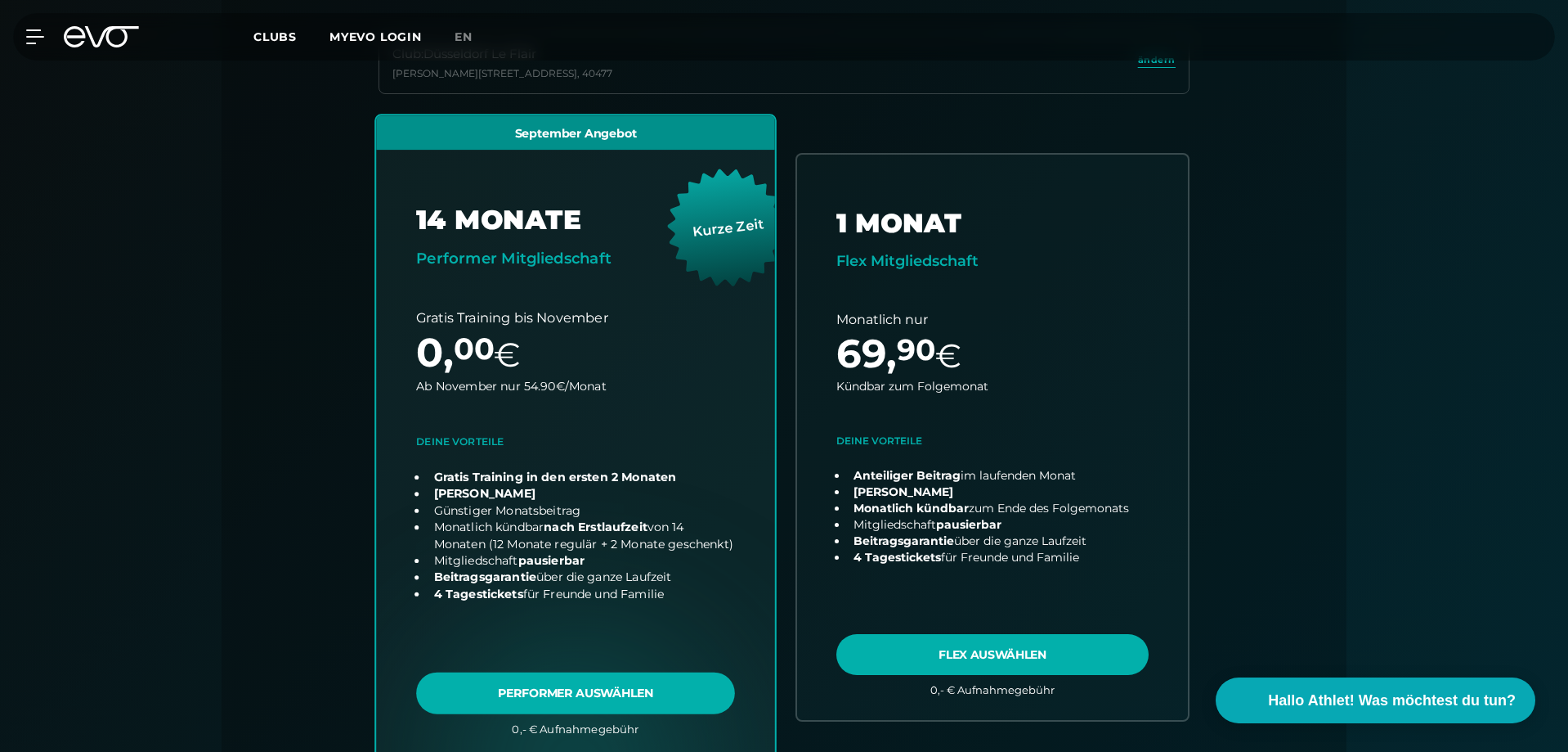
click at [464, 443] on link "choose plan" at bounding box center [575, 437] width 399 height 644
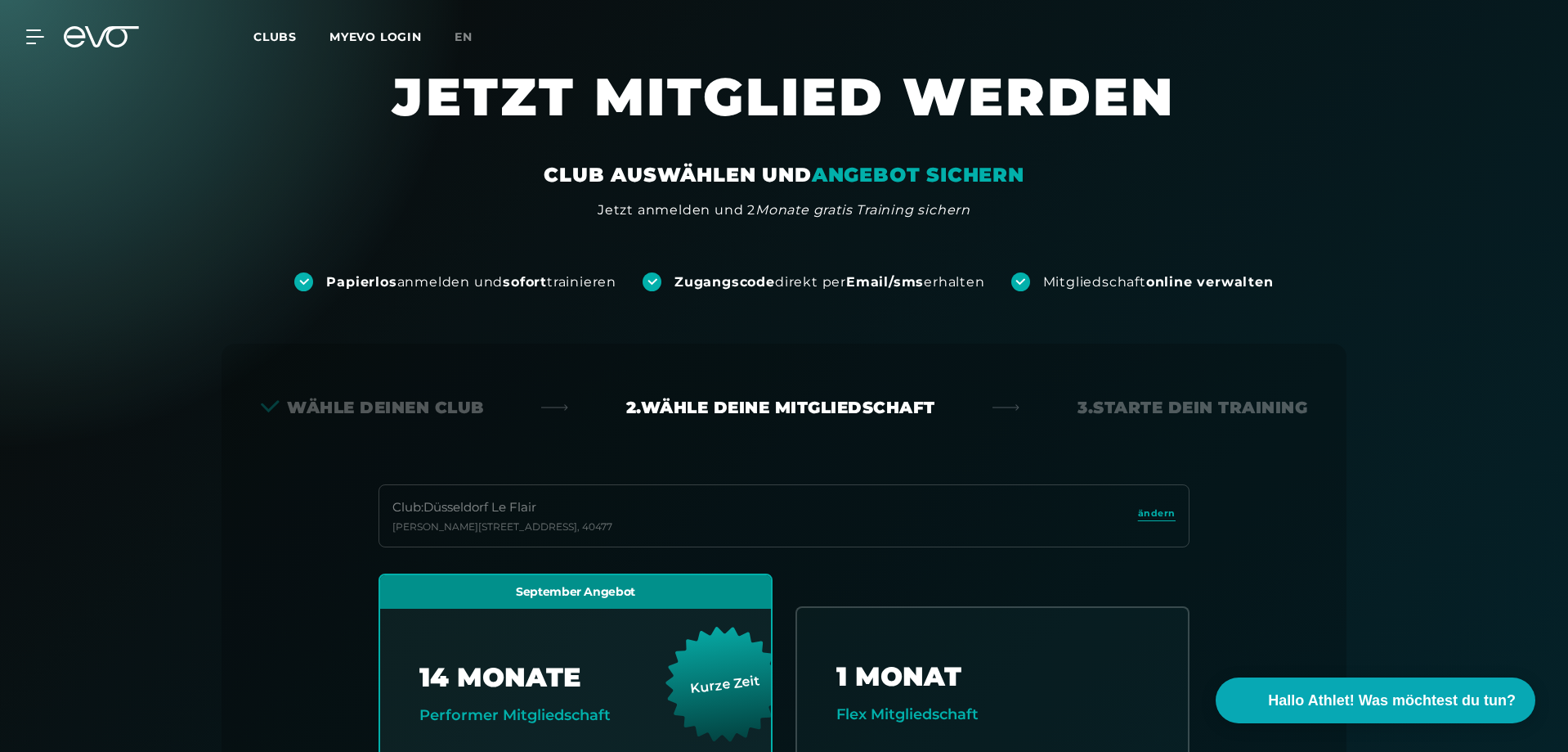
scroll to position [0, 0]
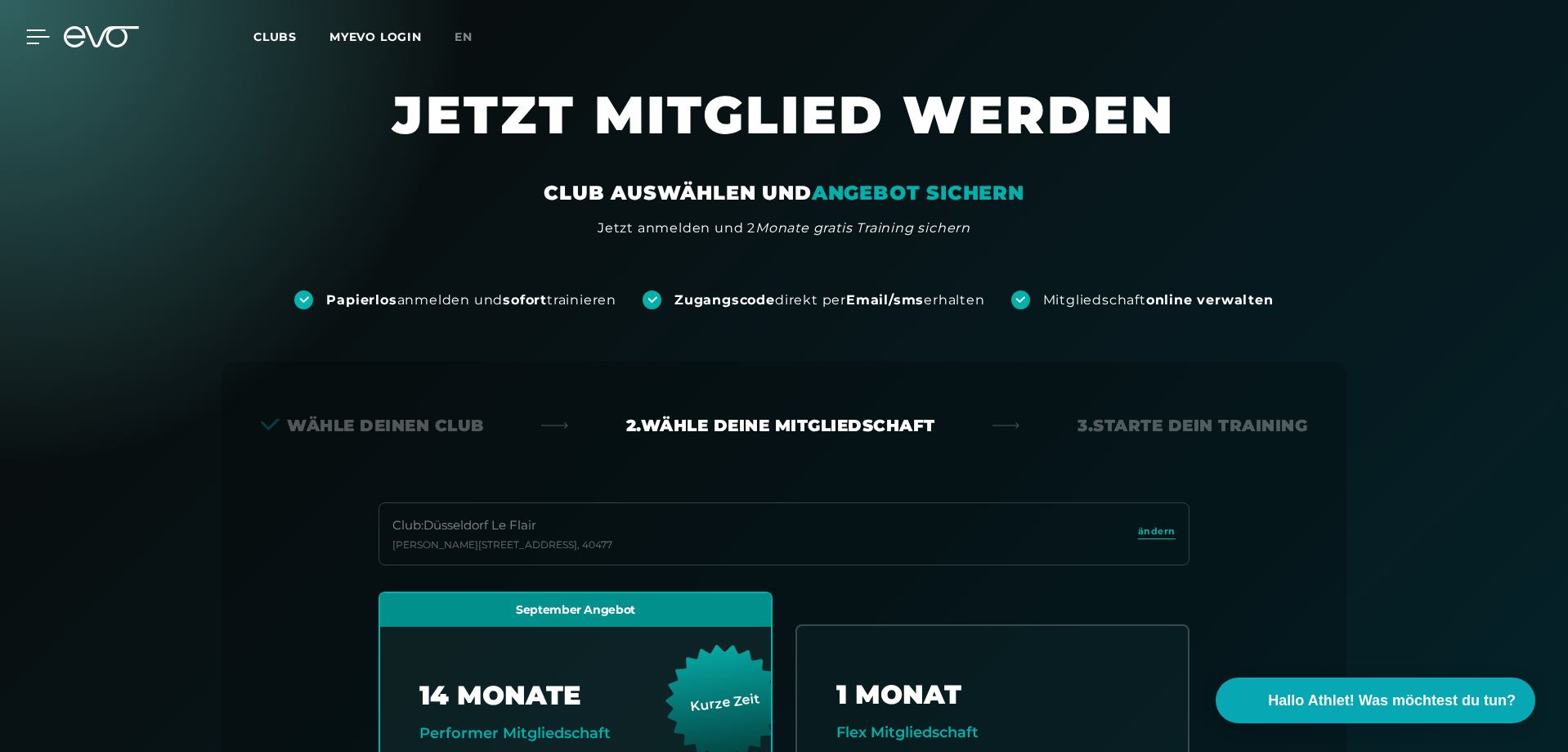
click at [14, 31] on div at bounding box center [25, 37] width 49 height 14
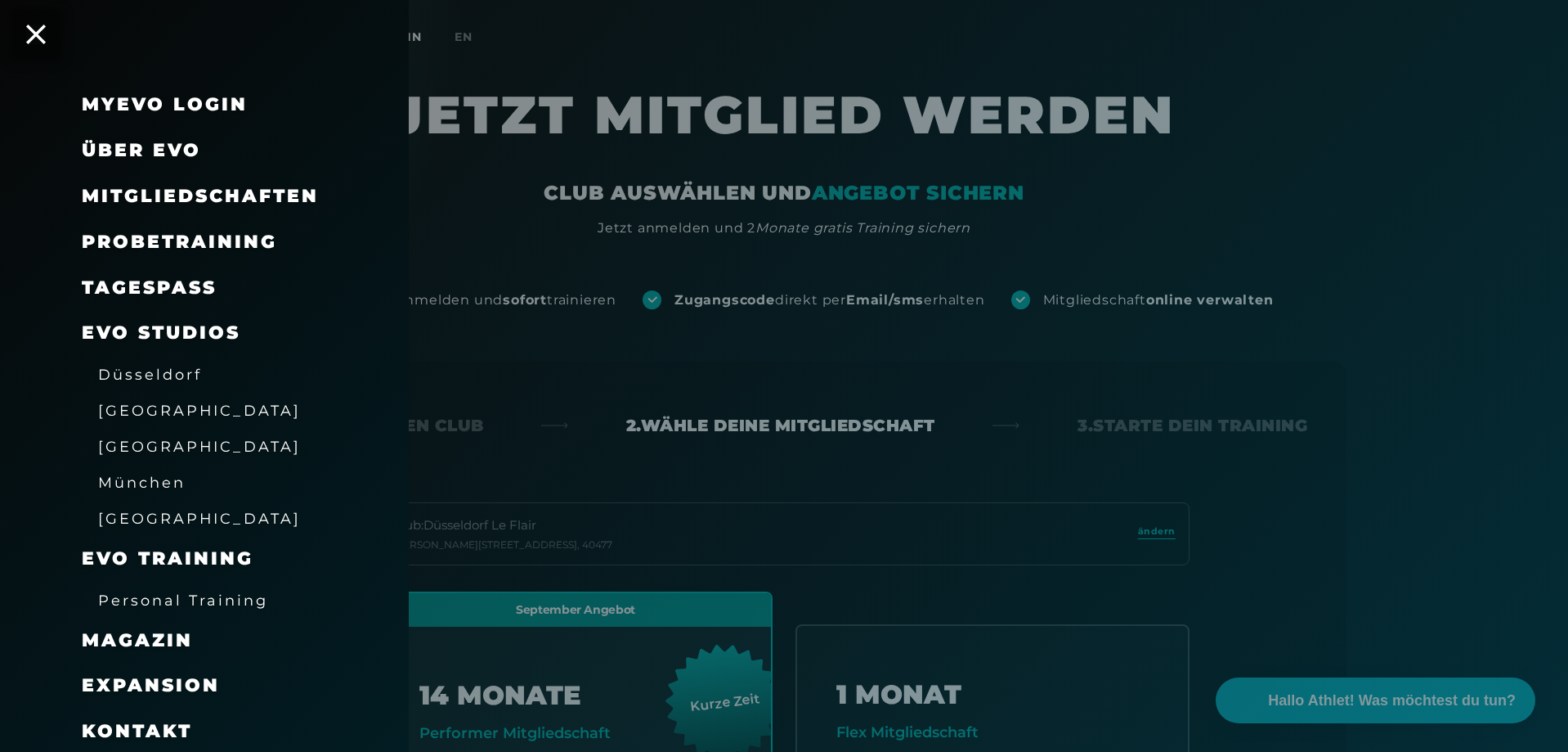
scroll to position [49, 0]
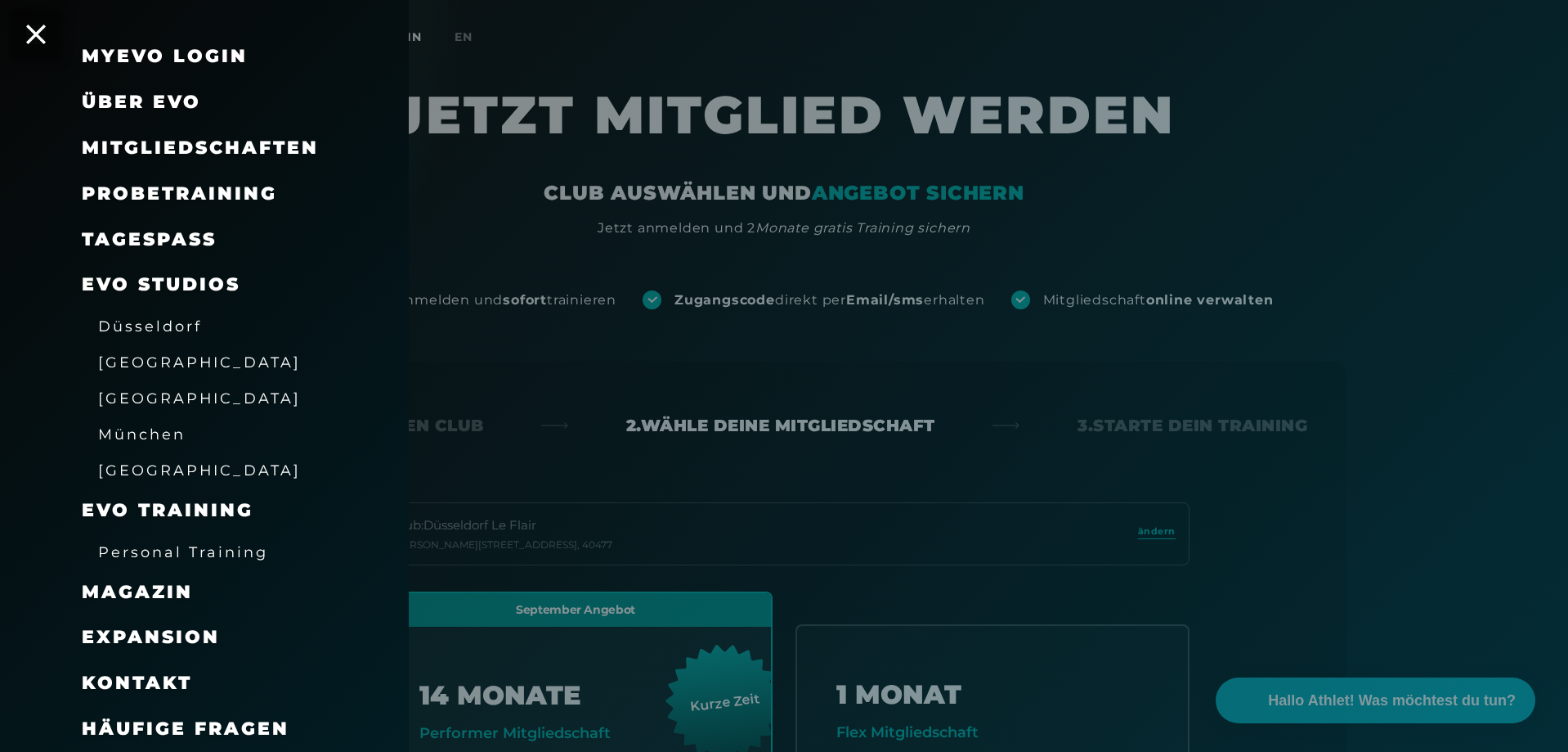
click at [134, 97] on span "Über EVO" at bounding box center [141, 102] width 120 height 22
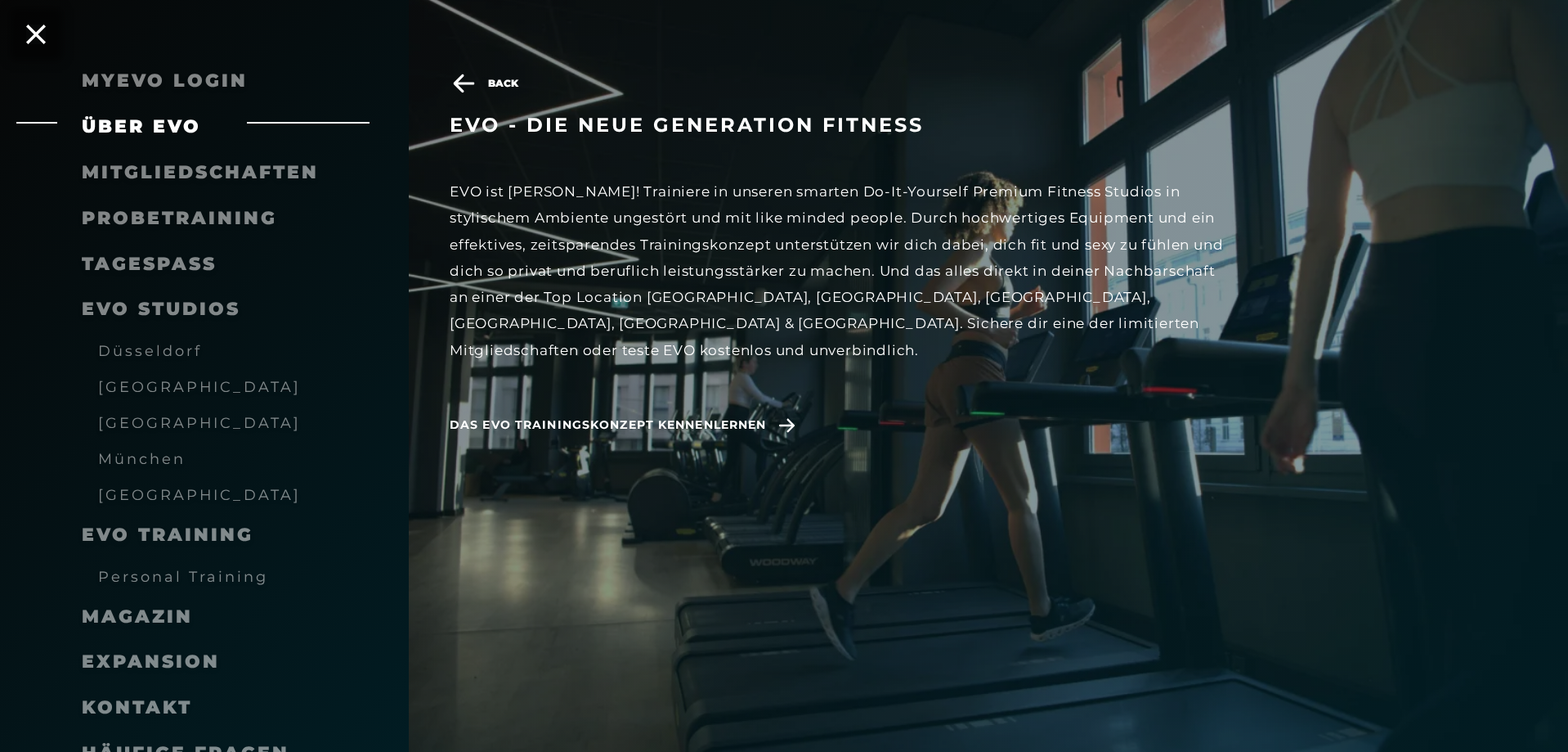
scroll to position [819, 0]
click at [174, 355] on span "Düsseldorf" at bounding box center [150, 350] width 104 height 17
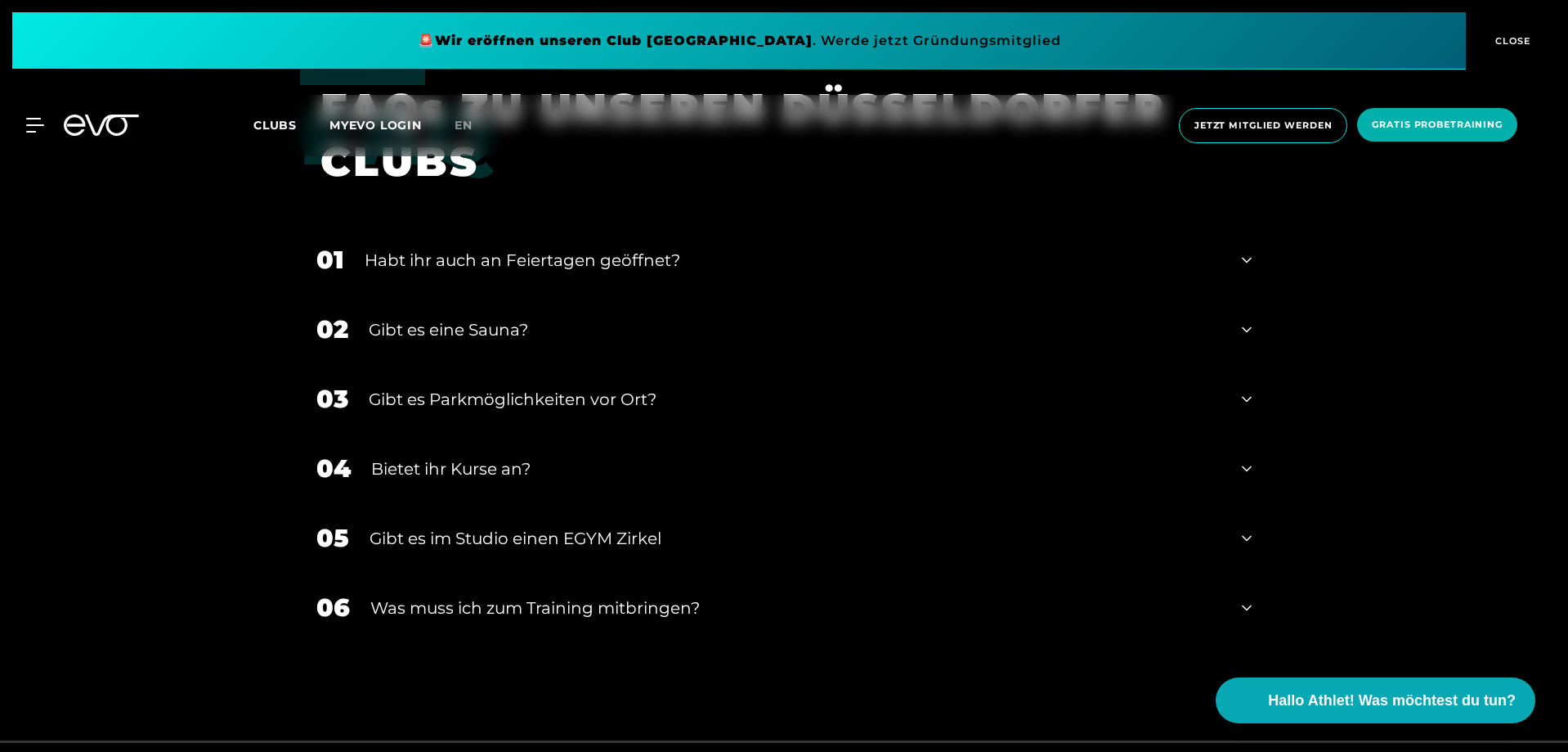
scroll to position [4909, 0]
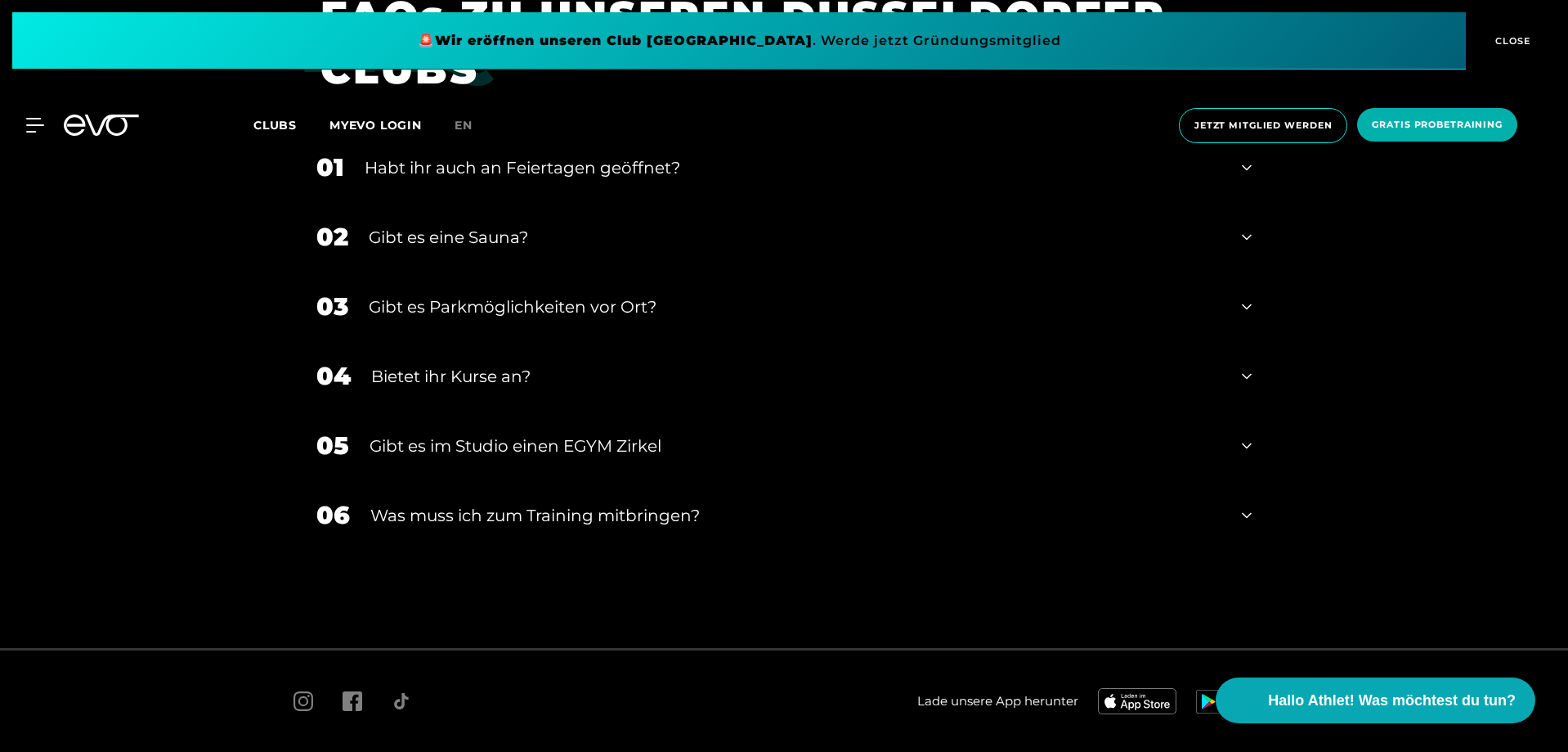
drag, startPoint x: 713, startPoint y: 539, endPoint x: 711, endPoint y: 530, distance: 9.2
click at [714, 537] on div "06 Was muss ich zum Training mitbringen?" at bounding box center [784, 515] width 968 height 69
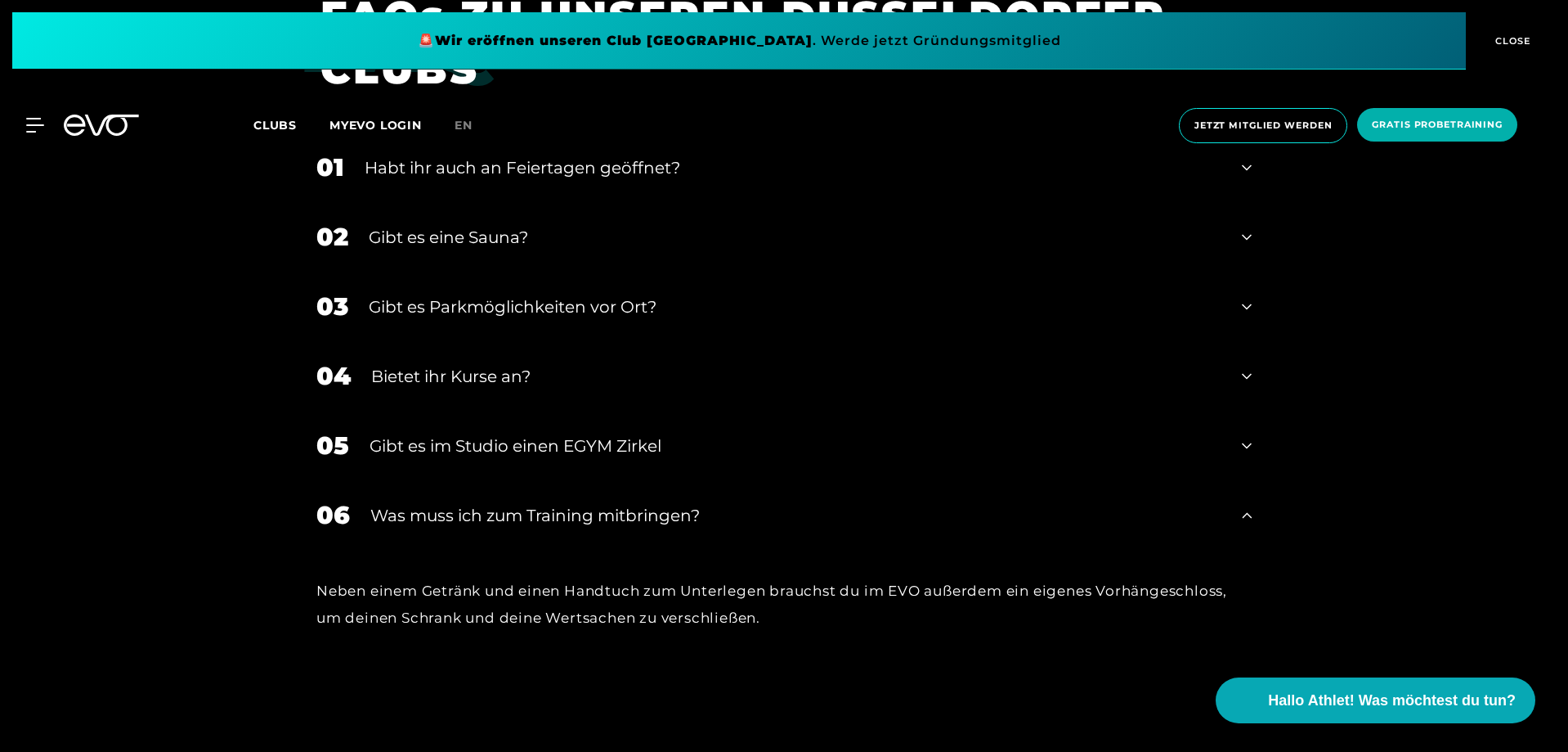
click at [712, 517] on div "Was muss ich zum Training mitbringen?" at bounding box center [796, 515] width 851 height 24
